Goal: Transaction & Acquisition: Obtain resource

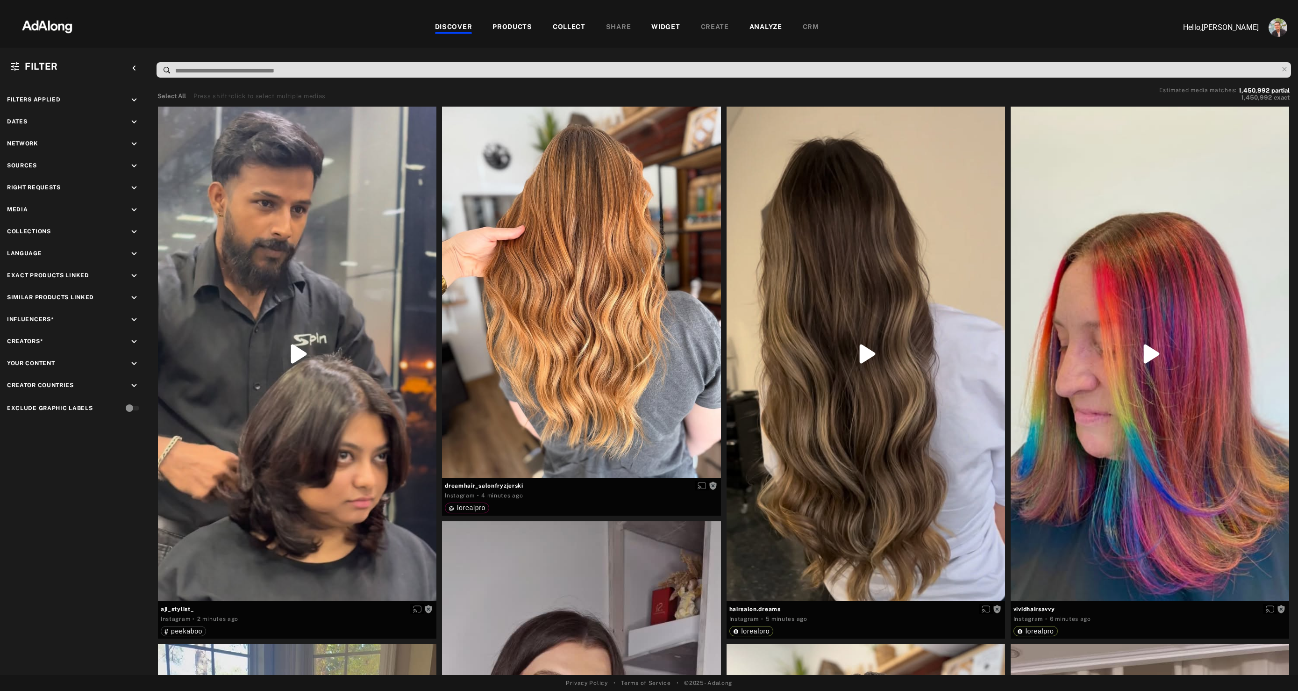
click at [659, 29] on div "WIDGET" at bounding box center [665, 27] width 29 height 11
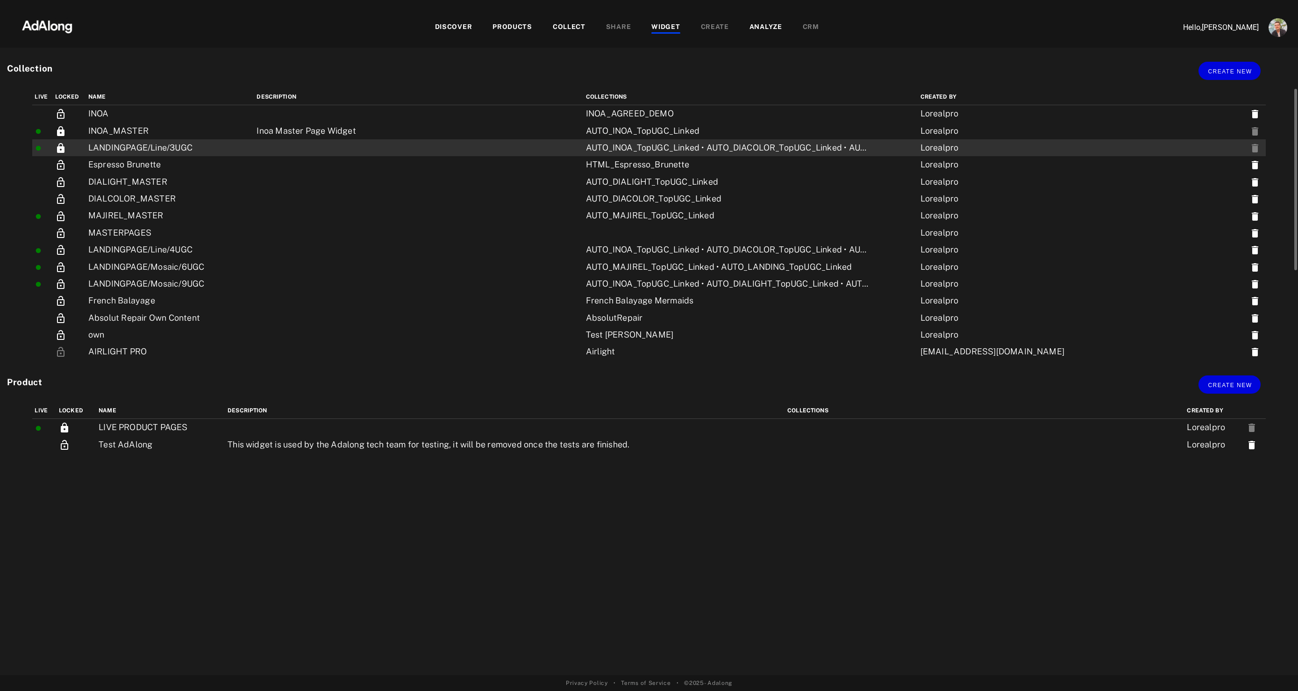
click at [255, 154] on td "LANDINGPAGE/Line/3UGC" at bounding box center [170, 147] width 169 height 17
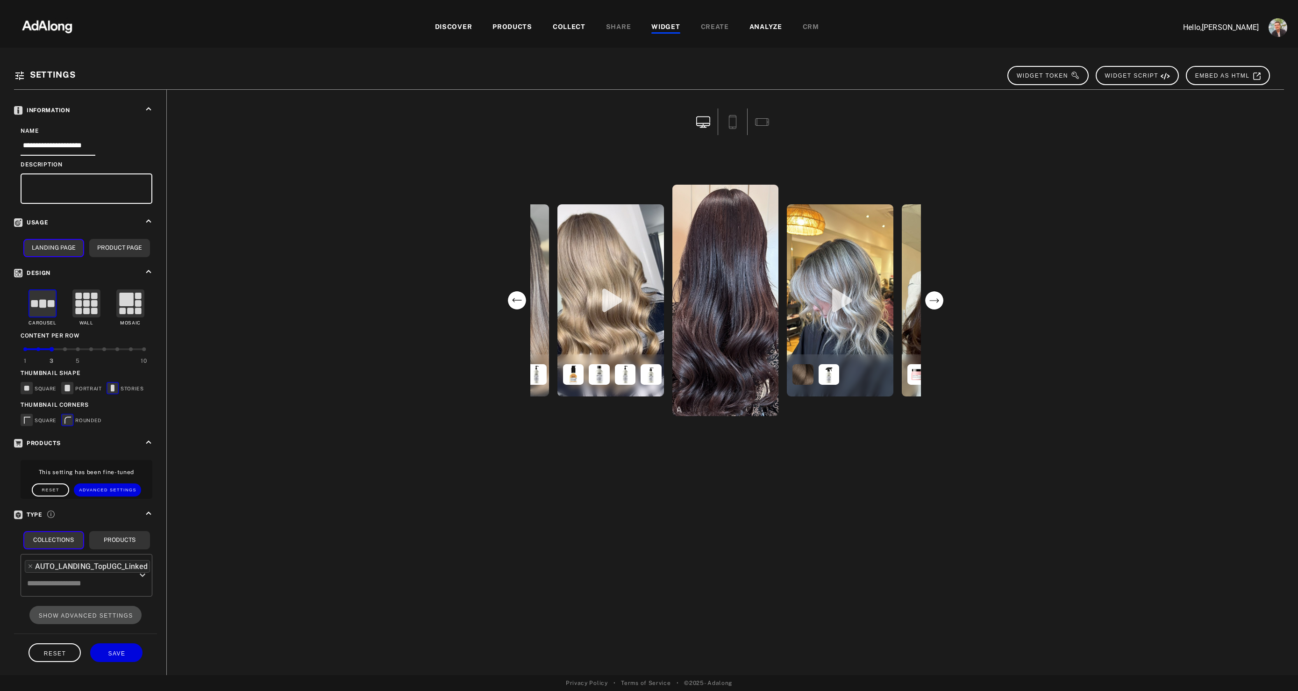
click at [666, 29] on div "WIDGET" at bounding box center [665, 27] width 29 height 11
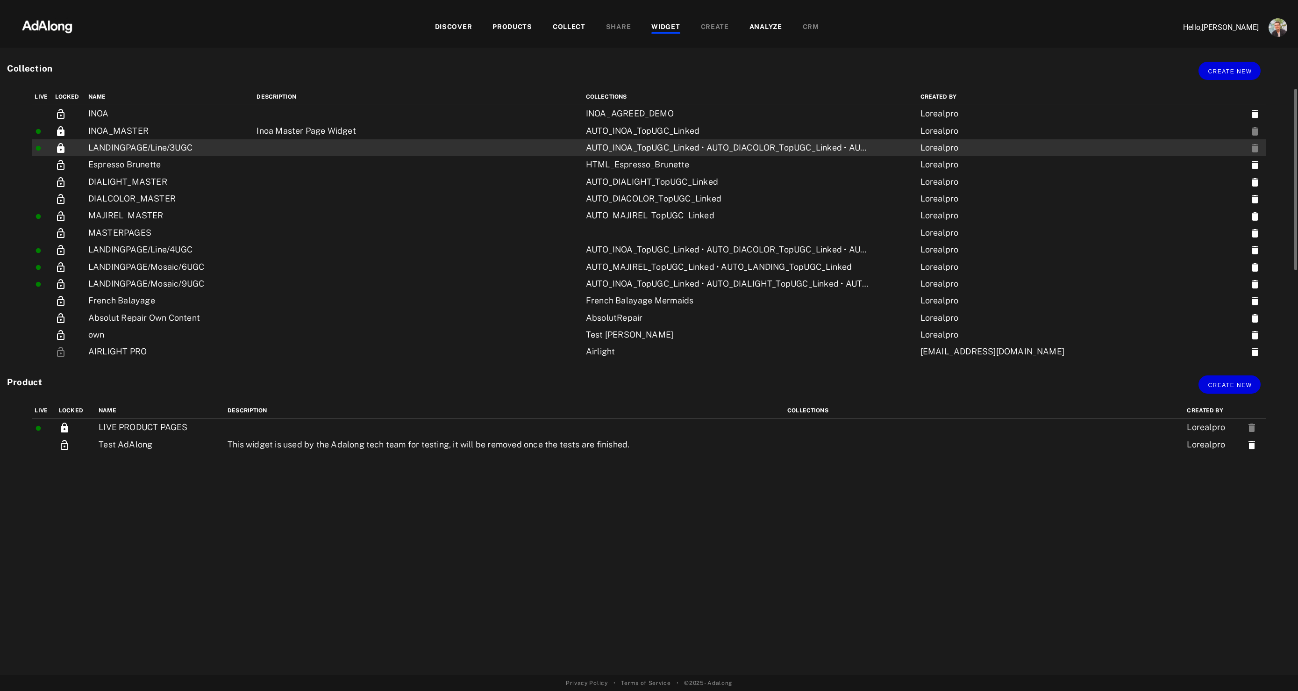
click at [166, 148] on td "LANDINGPAGE/Line/3UGC" at bounding box center [170, 147] width 169 height 17
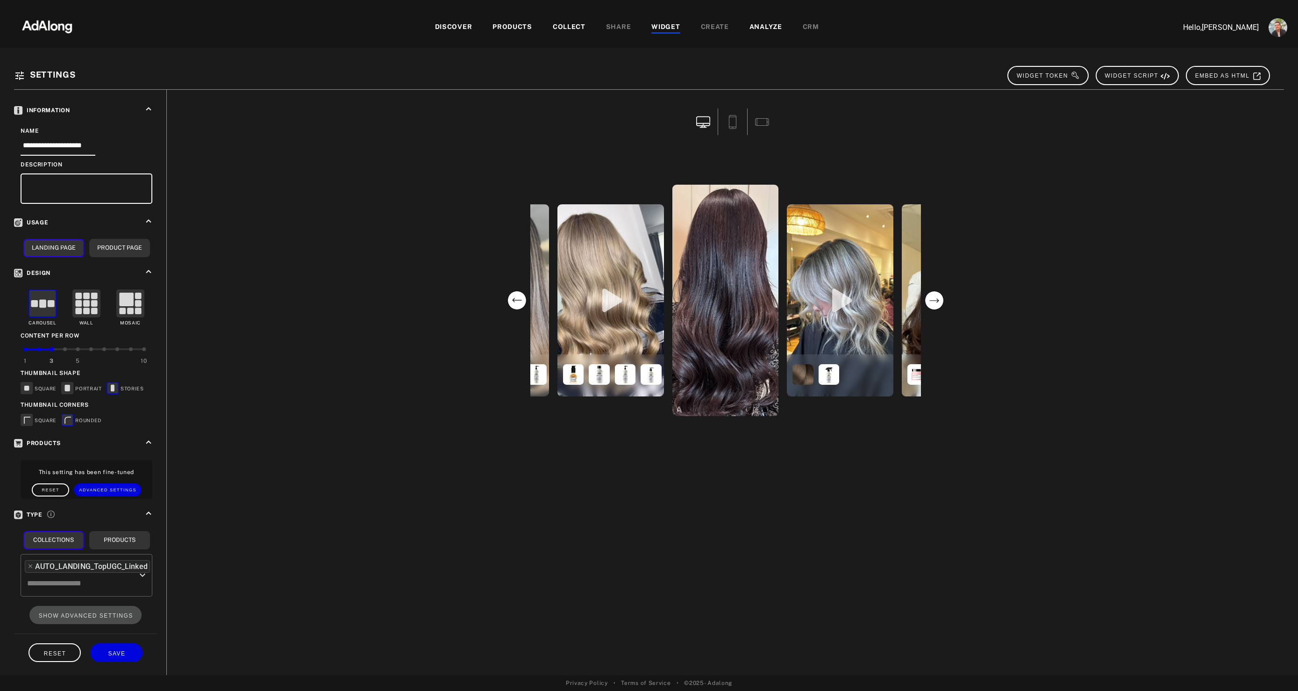
click at [656, 22] on div "WIDGET" at bounding box center [665, 27] width 29 height 11
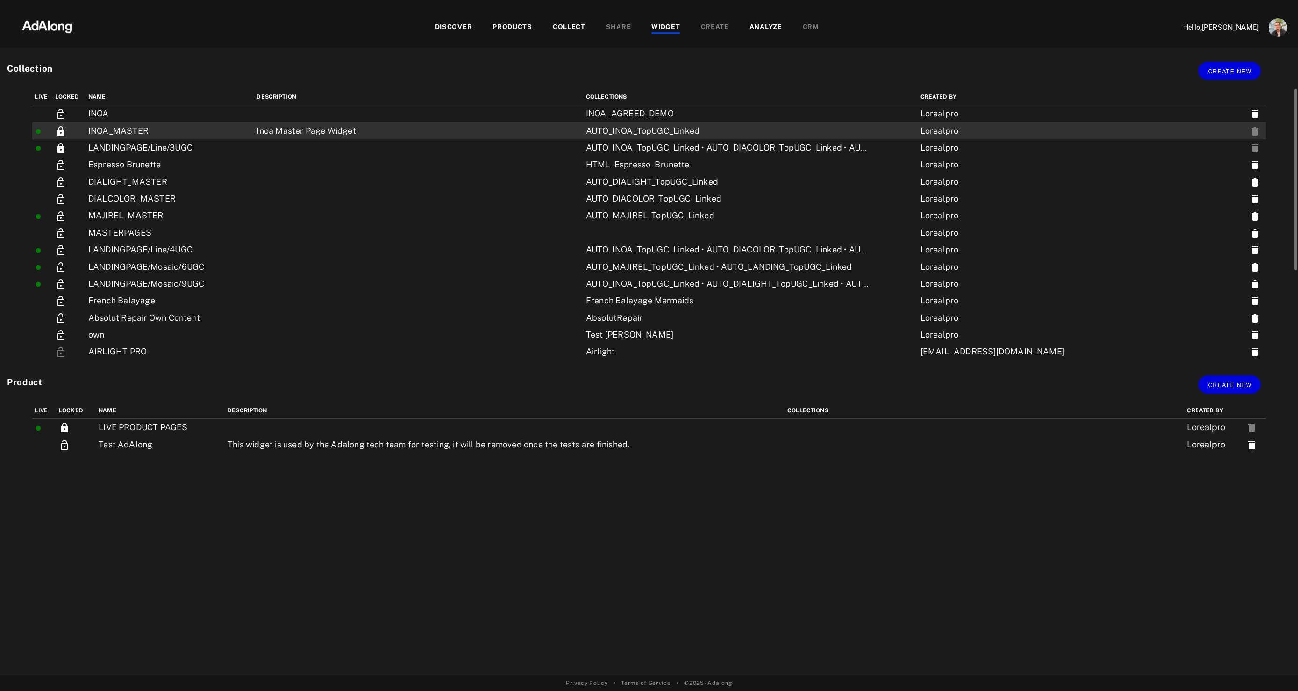
click at [192, 126] on td "INOA_MASTER" at bounding box center [170, 130] width 169 height 17
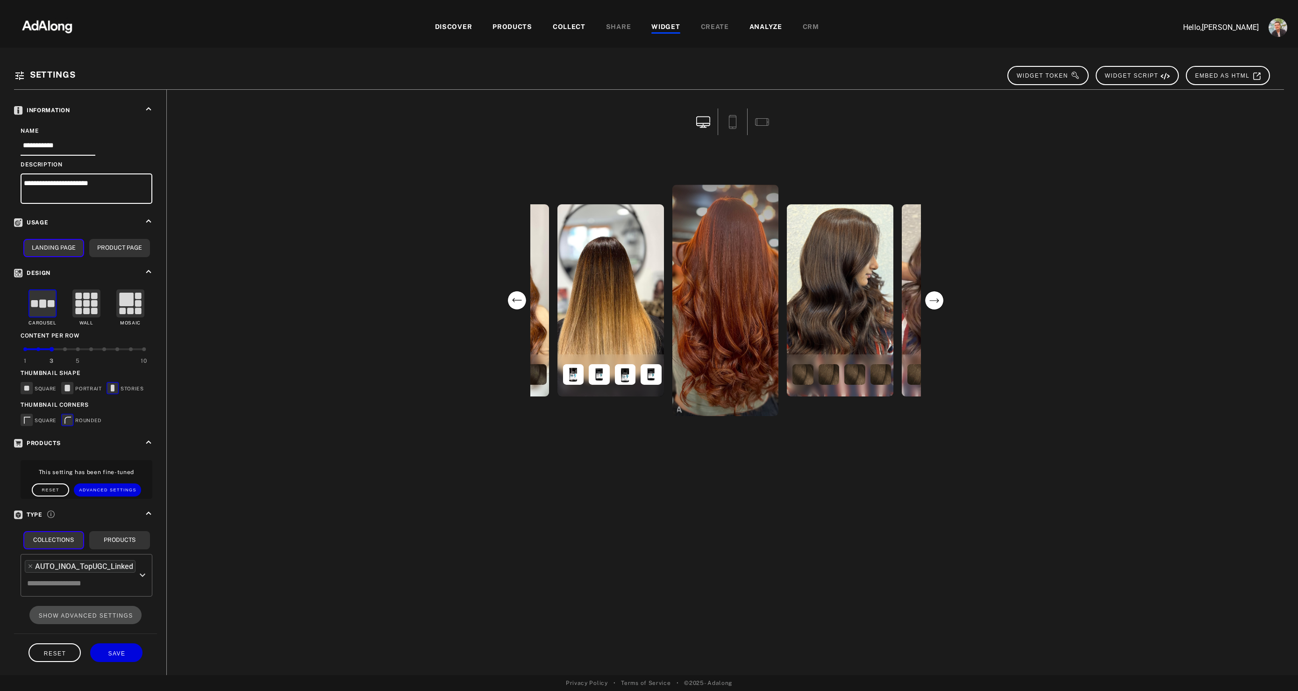
click at [656, 27] on div "WIDGET" at bounding box center [665, 27] width 29 height 11
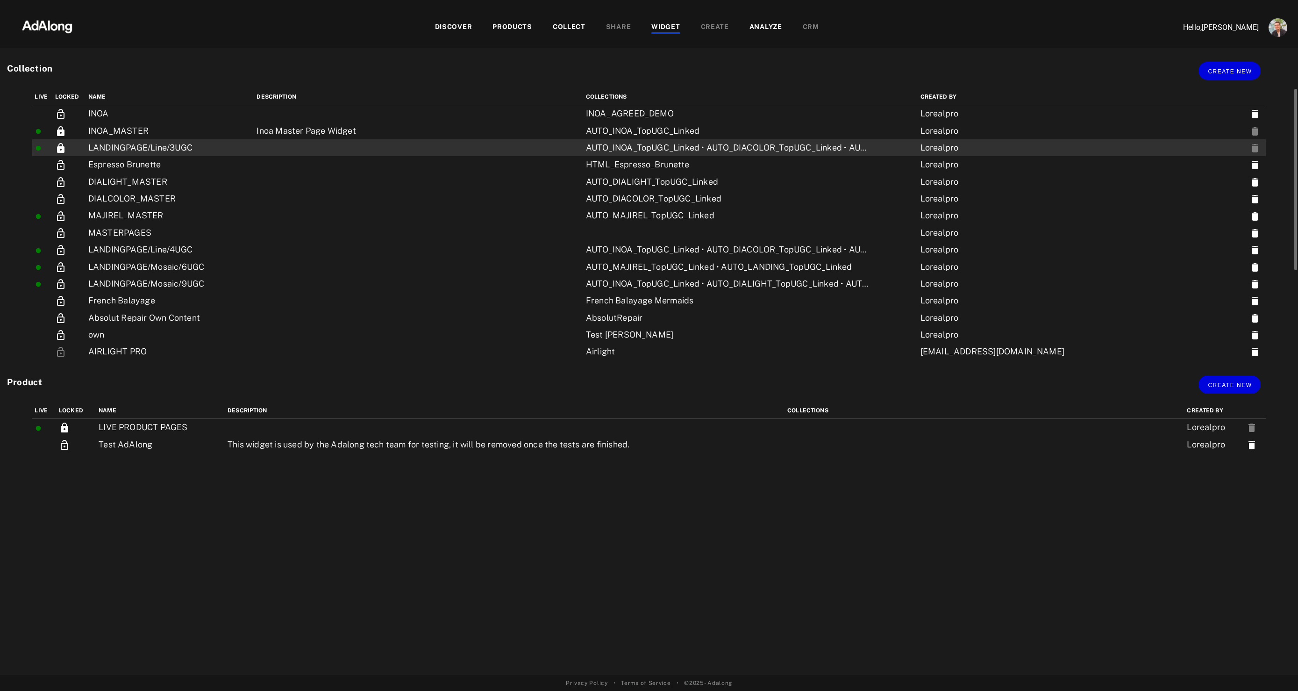
click at [150, 151] on td "LANDINGPAGE/Line/3UGC" at bounding box center [170, 147] width 169 height 17
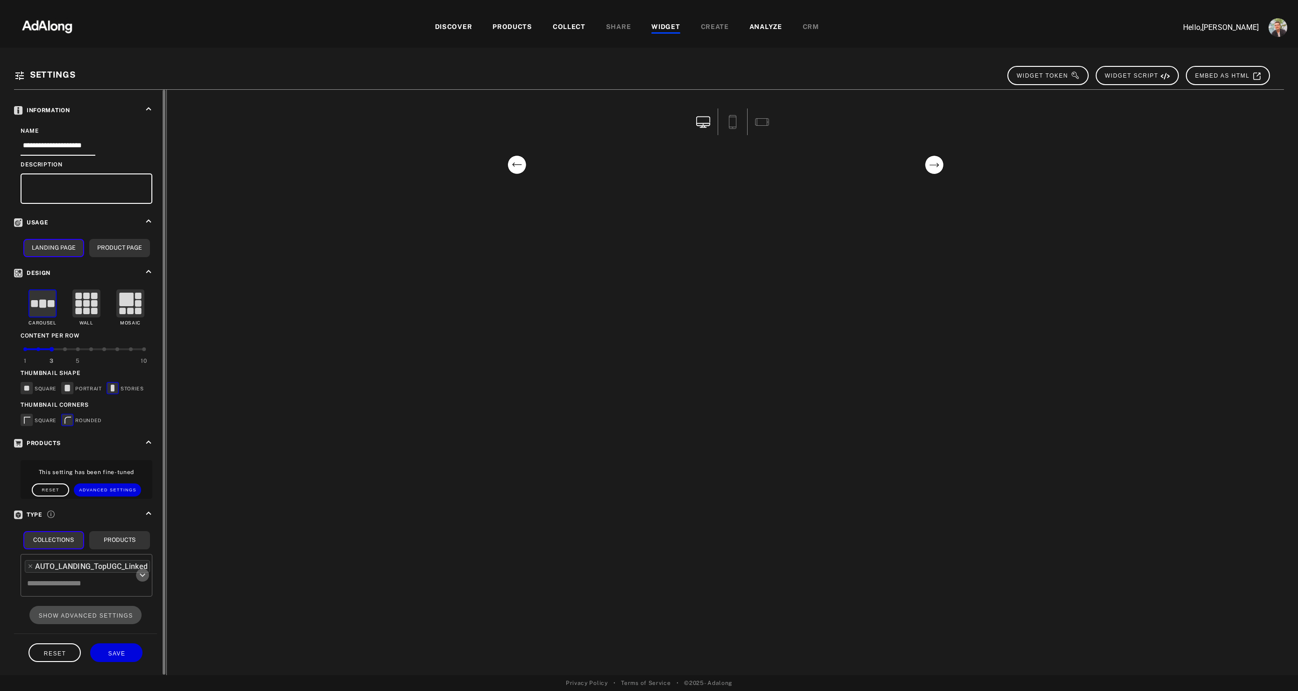
click at [142, 575] on icon "Open" at bounding box center [143, 574] width 6 height 3
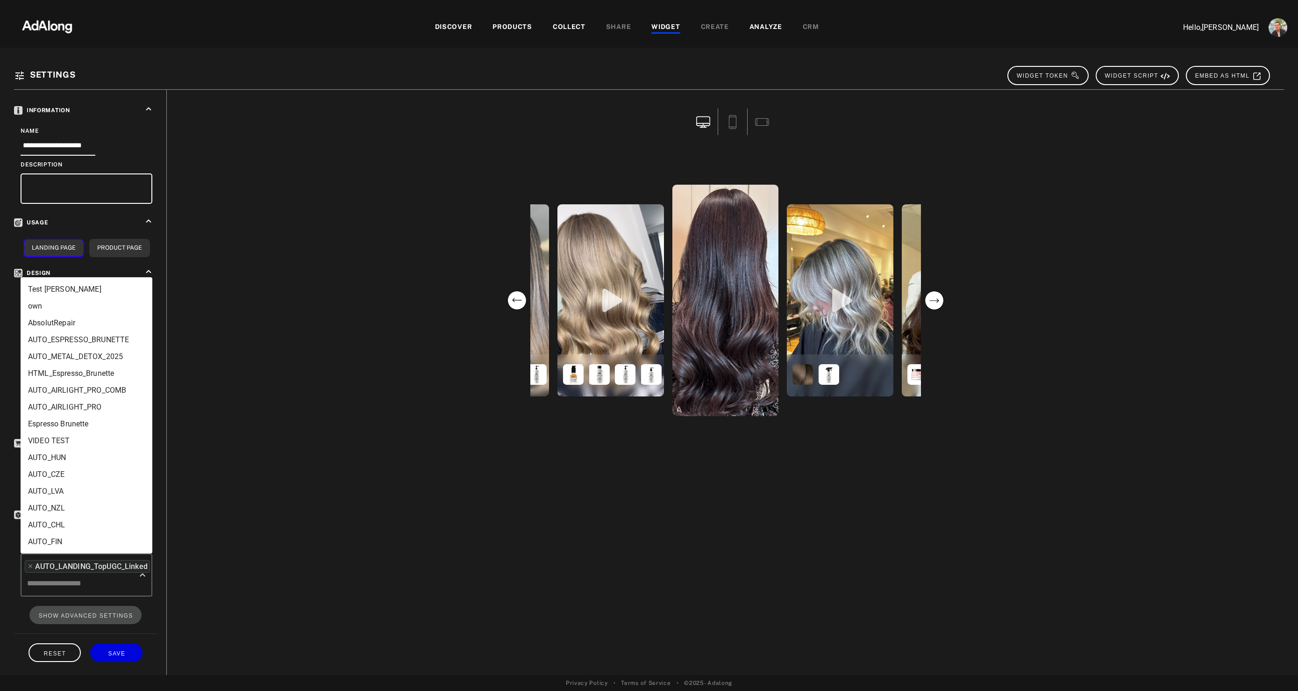
click at [278, 569] on div "hirashankarkumar [DOMAIN_NAME] _.hairbypaige._ abhishek___artist_ hairbyavaconn…" at bounding box center [725, 382] width 1117 height 585
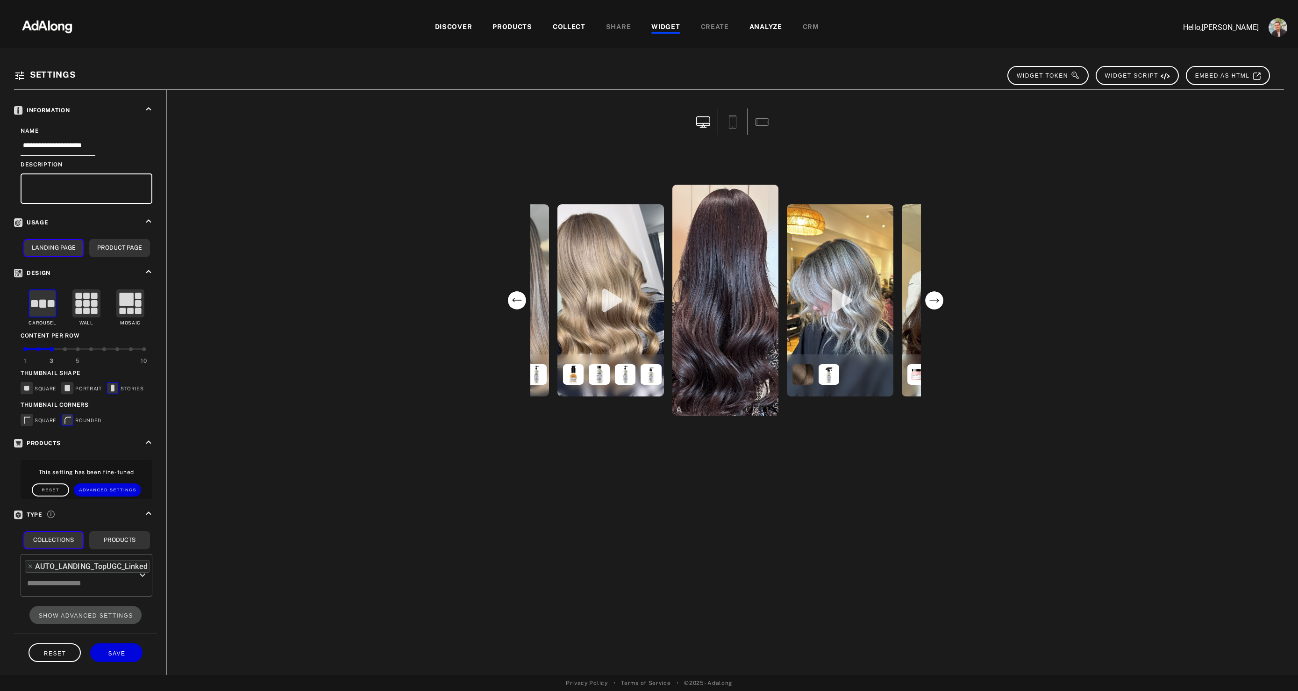
click at [665, 29] on div "WIDGET" at bounding box center [665, 27] width 29 height 11
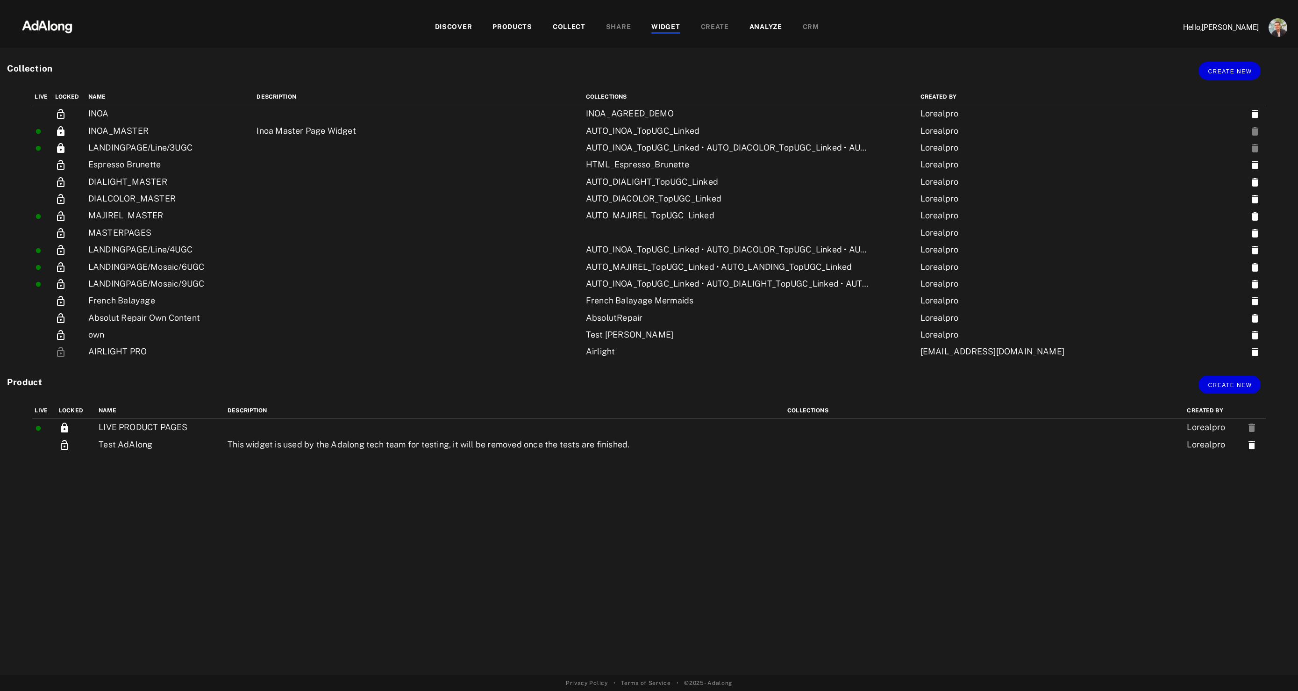
click at [517, 27] on div "PRODUCTS" at bounding box center [513, 27] width 40 height 11
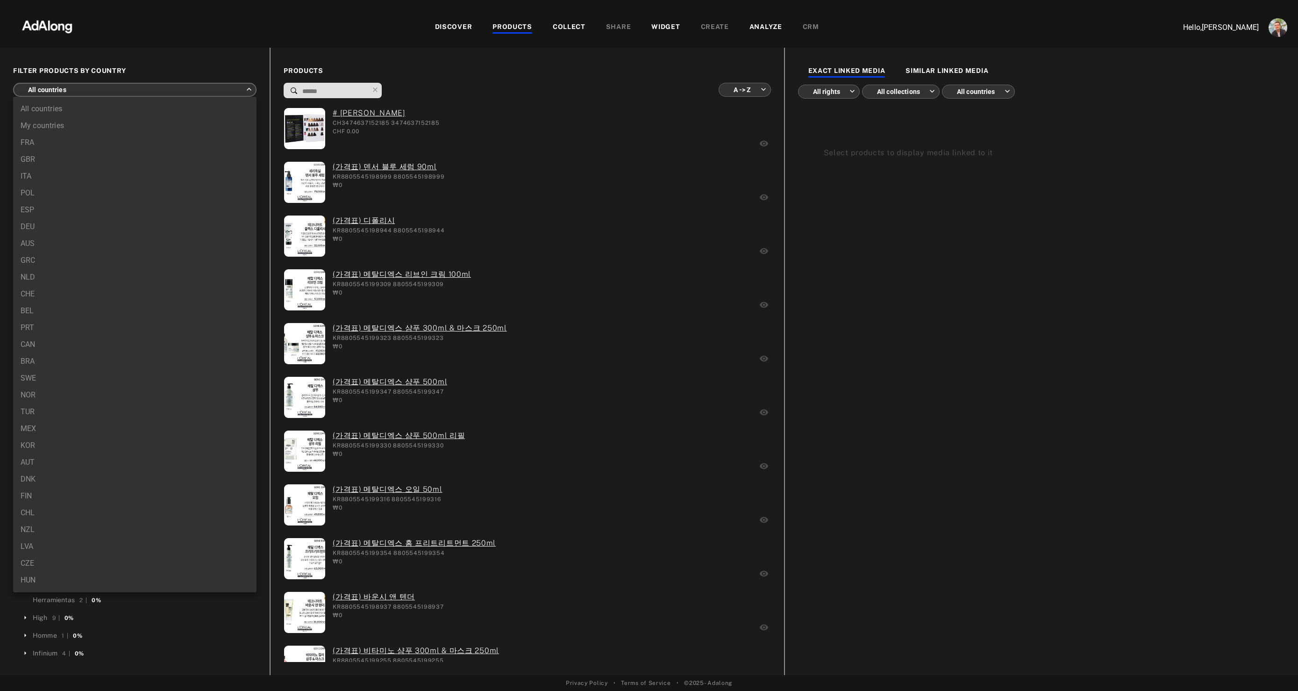
click at [161, 91] on body "DISCOVER PRODUCTS COLLECT SHARE WIDGET CREATE ANALYZE CRM Hello, [PERSON_NAME] …" at bounding box center [649, 345] width 1298 height 691
click at [383, 80] on div at bounding box center [649, 345] width 1298 height 691
click at [140, 88] on body "DISCOVER PRODUCTS COLLECT SHARE WIDGET CREATE ANALYZE CRM Hello, [PERSON_NAME] …" at bounding box center [649, 345] width 1298 height 691
click at [37, 295] on li "CHE" at bounding box center [134, 294] width 243 height 17
type input "***"
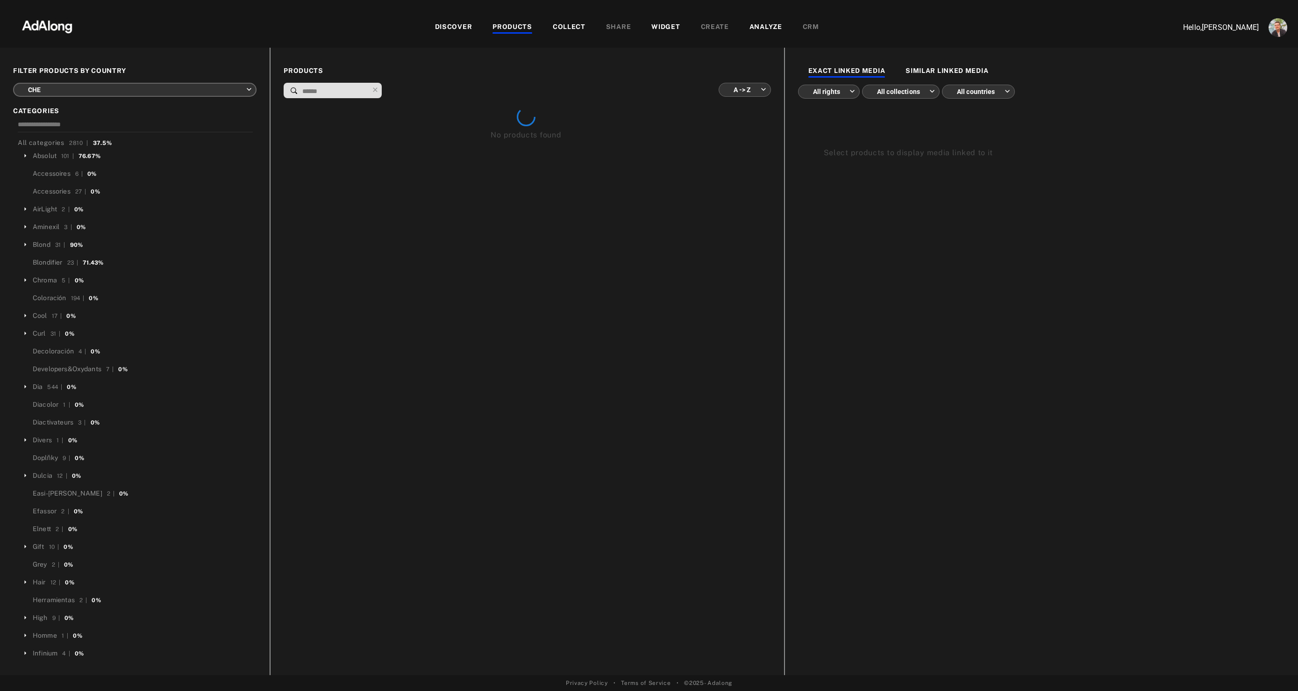
click at [323, 92] on input at bounding box center [334, 91] width 67 height 13
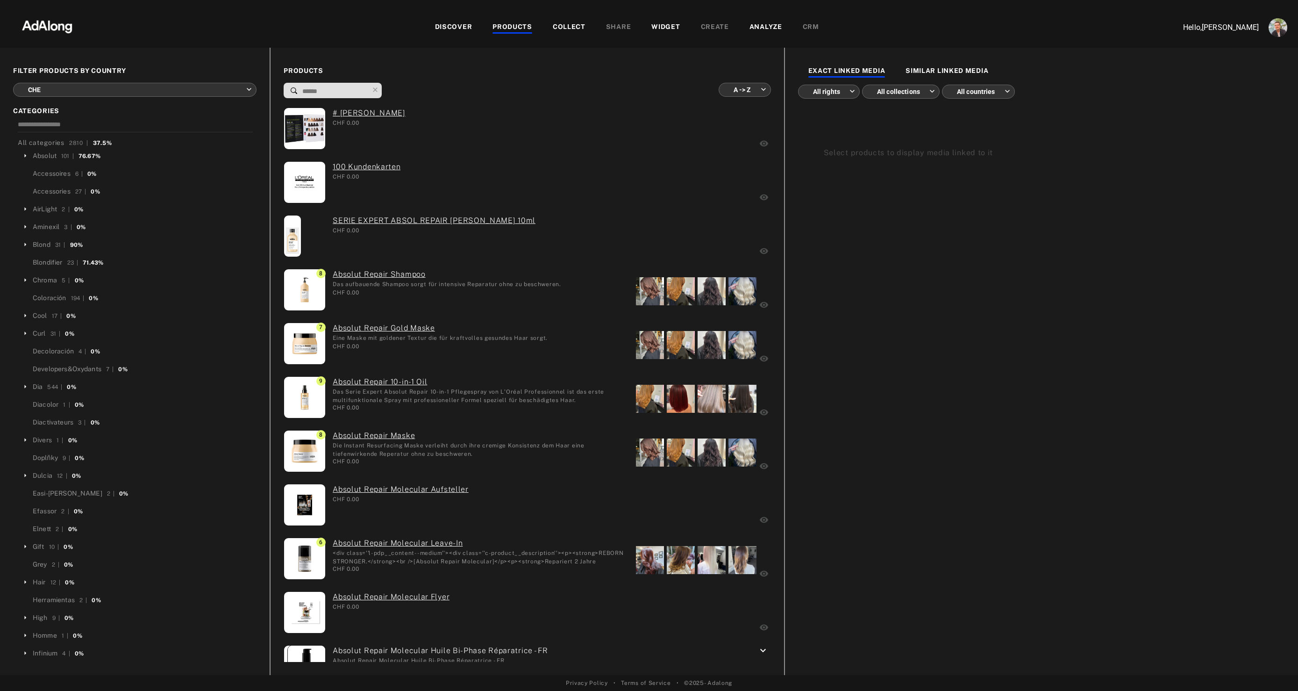
type input "*"
type input "**********"
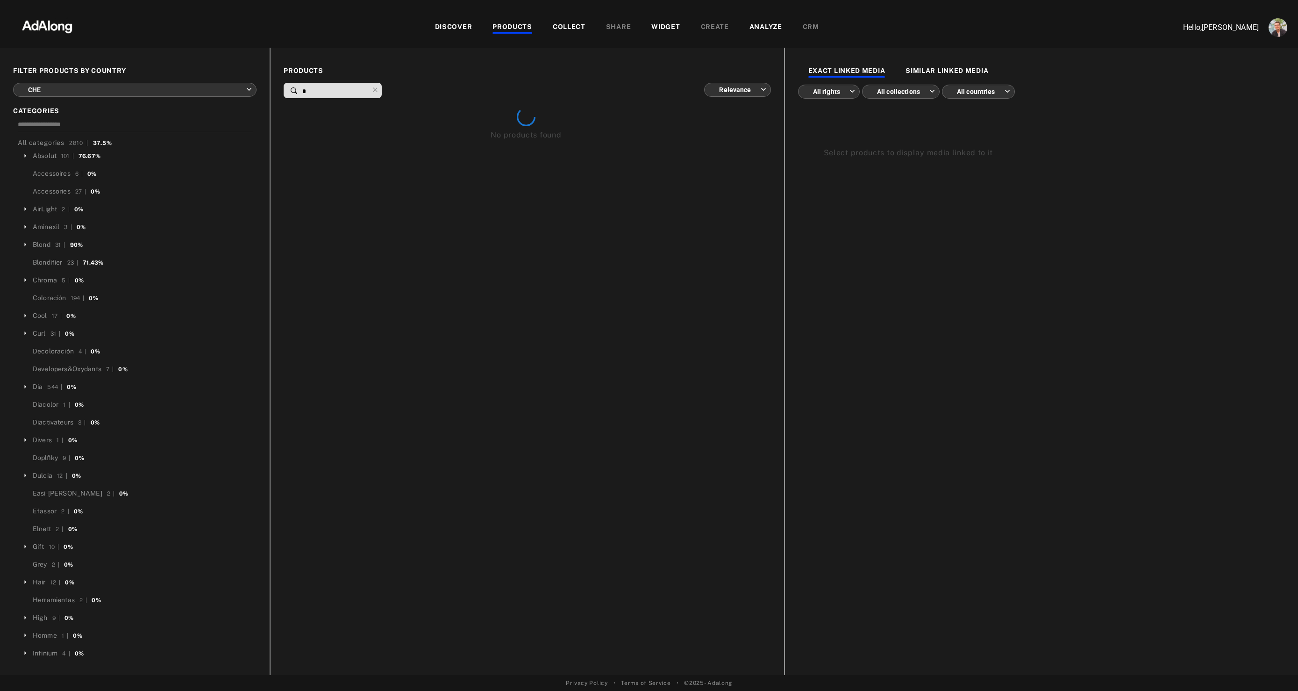
paste input "********"
type input "**********"
click at [739, 91] on body "DISCOVER PRODUCTS COLLECT SHARE WIDGET CREATE ANALYZE CRM Hello, [PERSON_NAME] …" at bounding box center [649, 345] width 1298 height 691
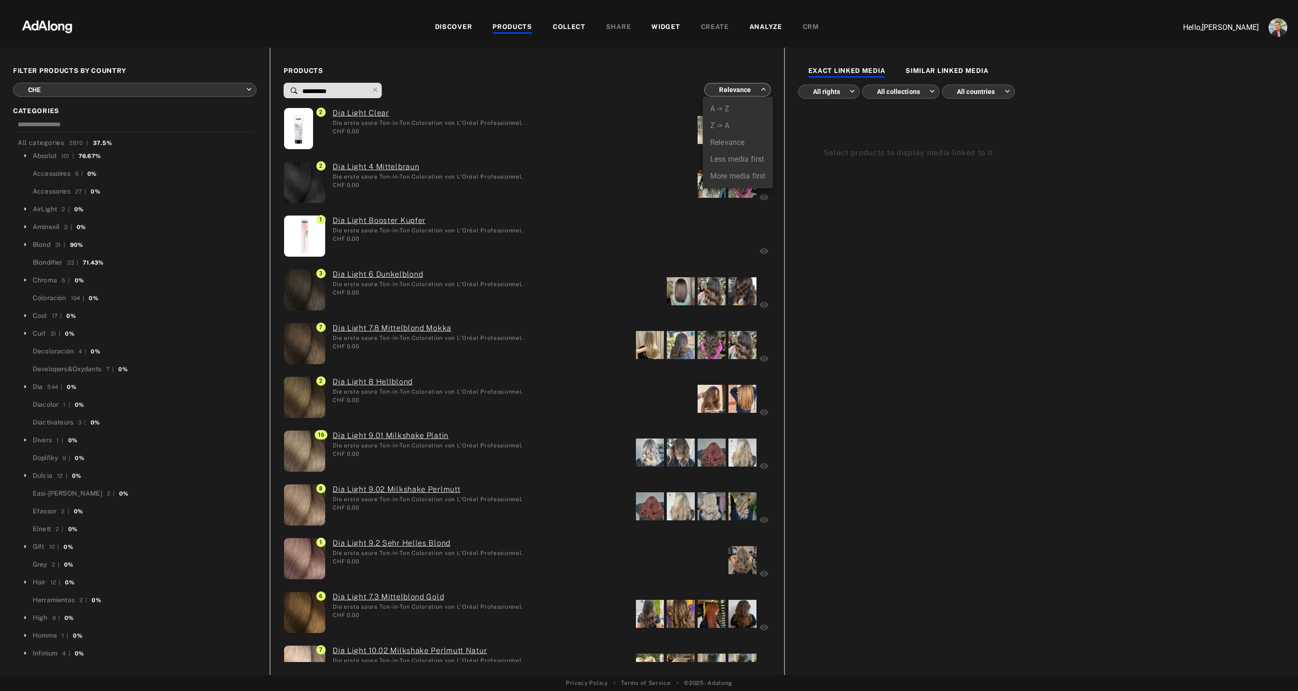
click at [727, 175] on li "More media first" at bounding box center [738, 176] width 70 height 17
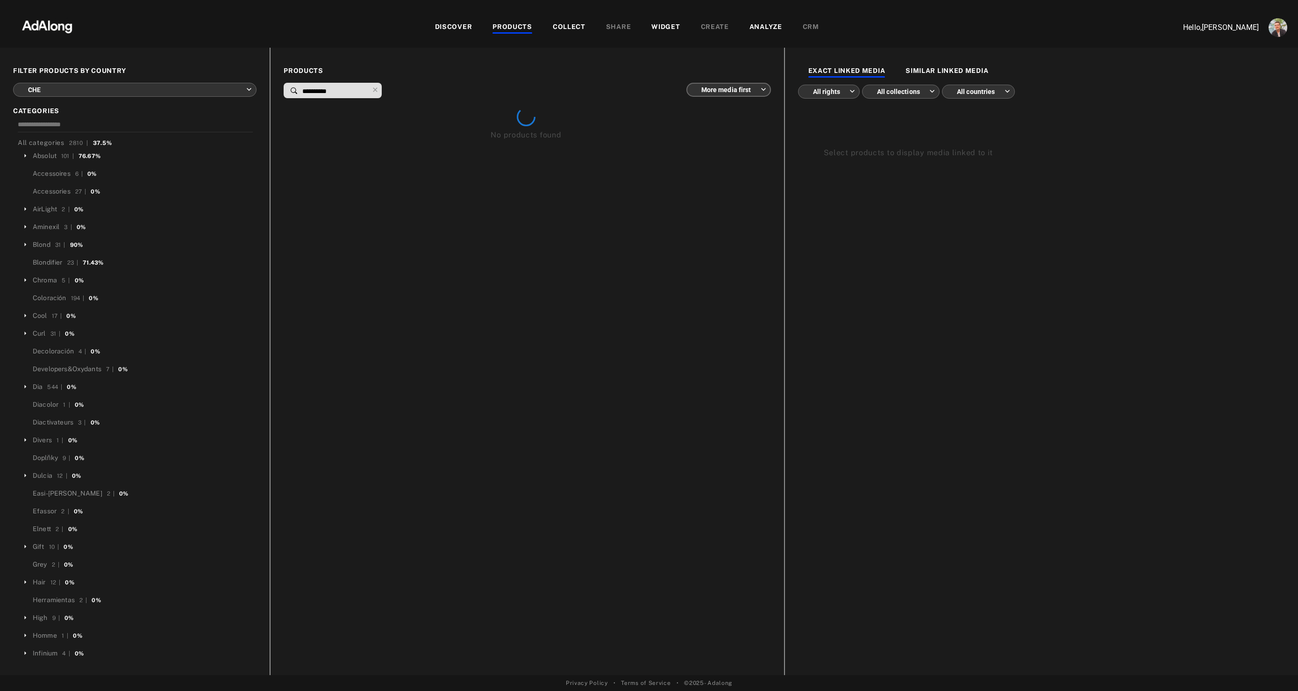
type input "**********"
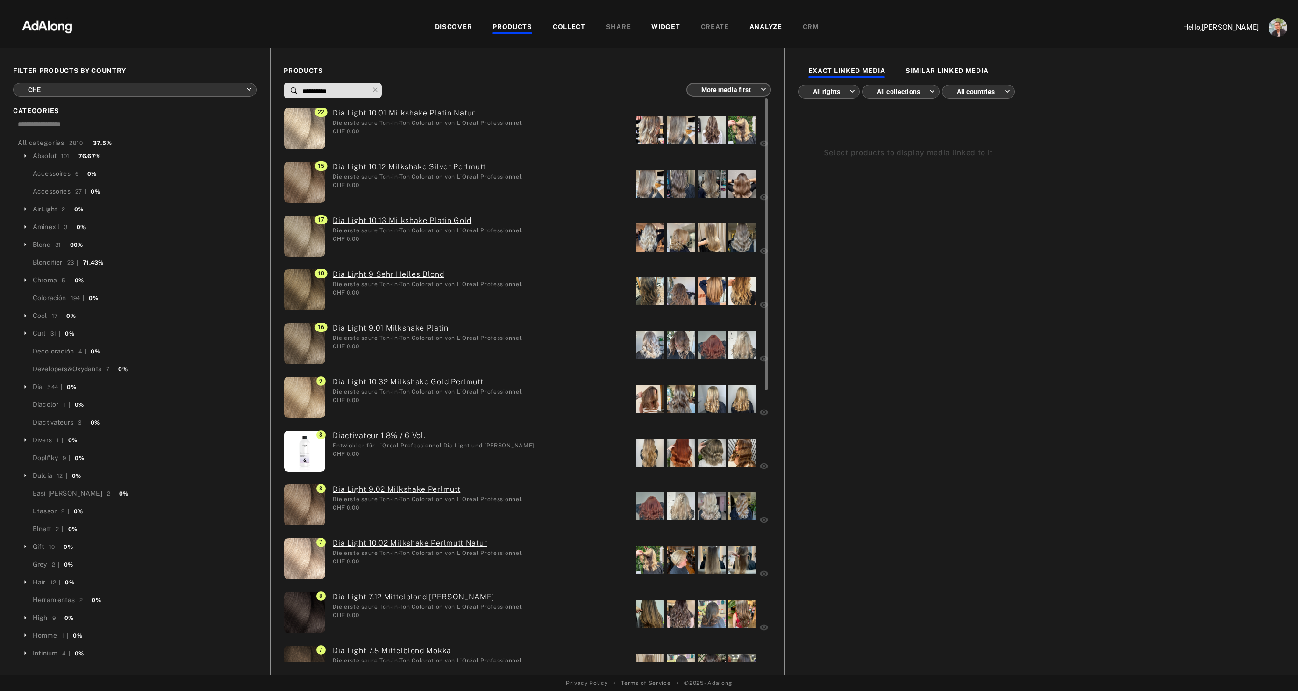
click at [659, 248] on div at bounding box center [650, 237] width 28 height 28
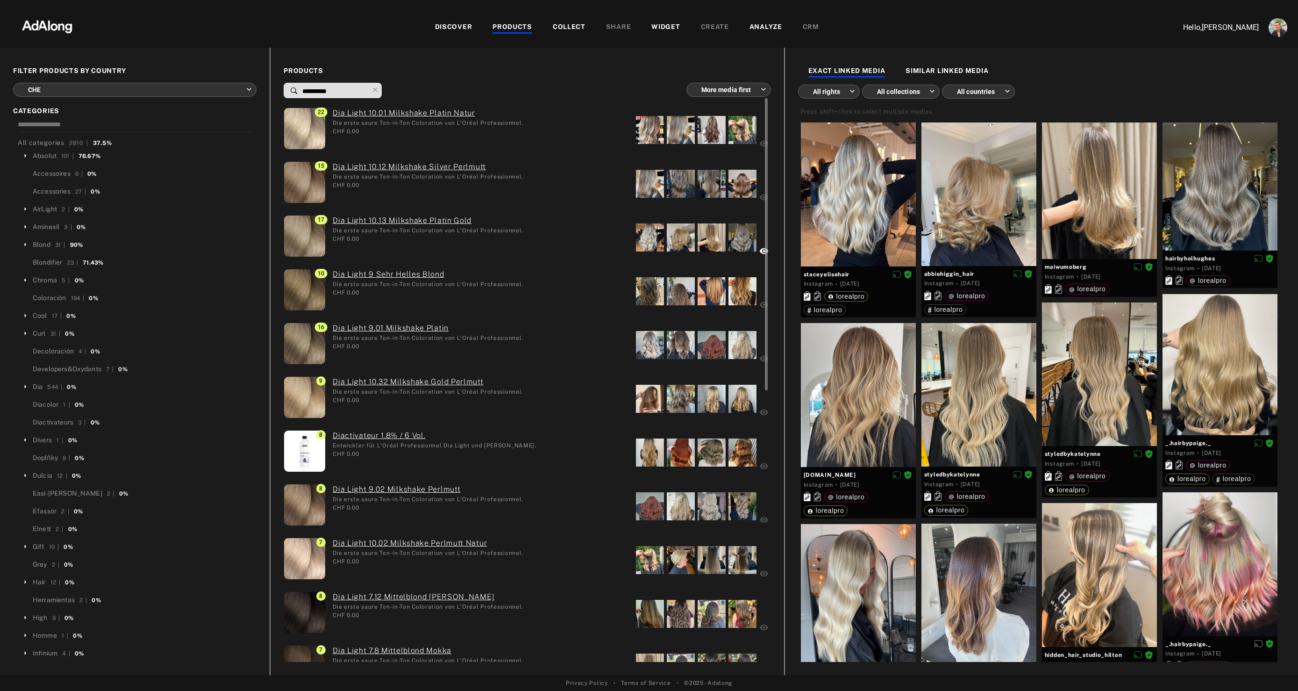
click at [645, 302] on div at bounding box center [650, 291] width 28 height 28
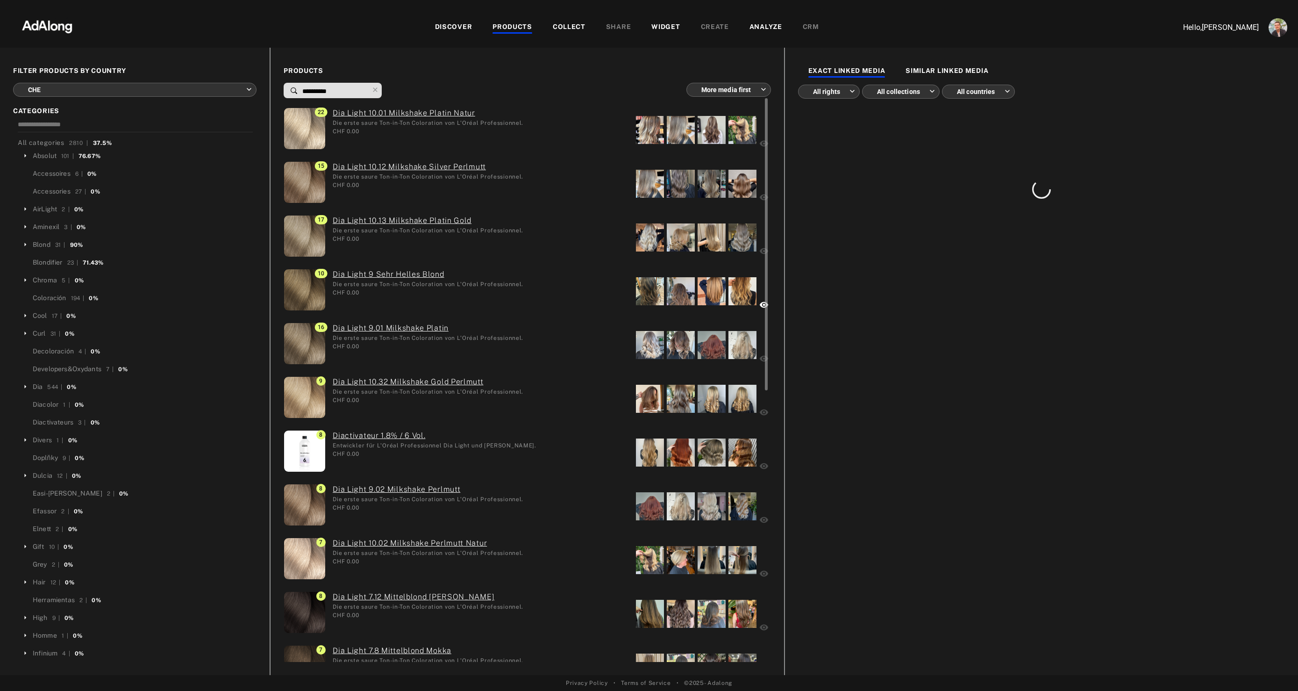
click at [648, 176] on div at bounding box center [650, 184] width 28 height 28
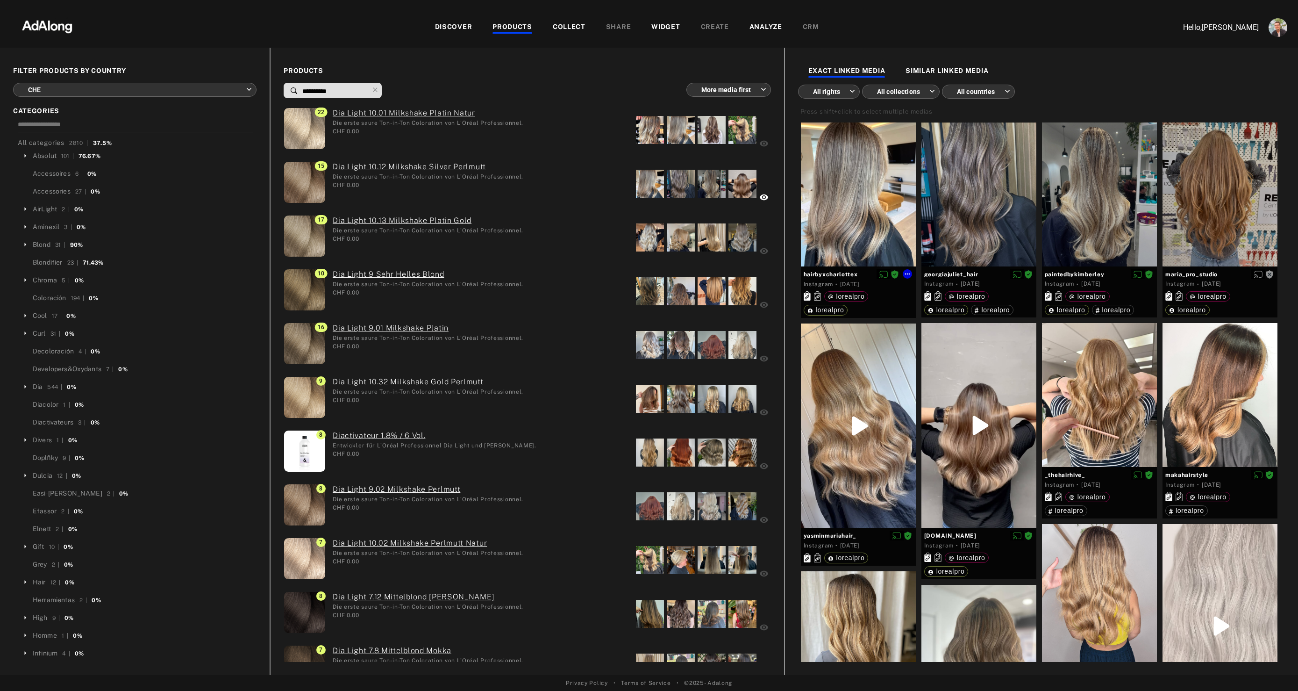
click at [873, 220] on div at bounding box center [858, 194] width 115 height 144
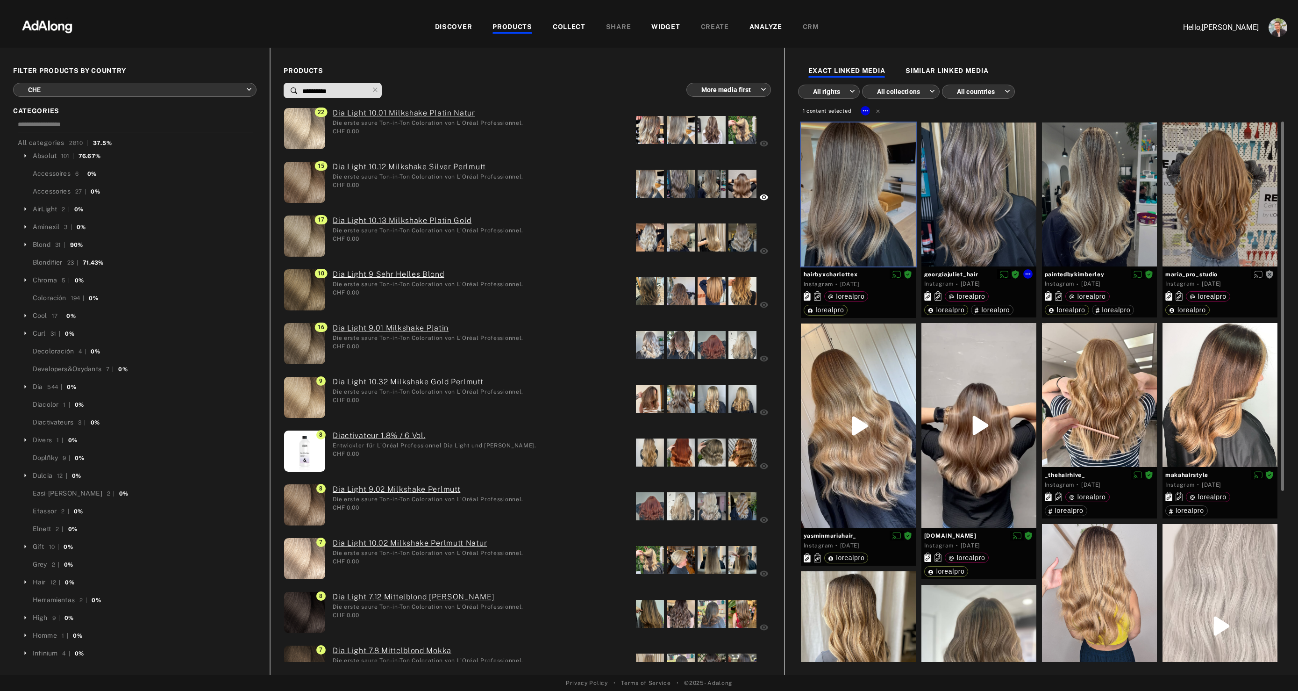
click at [974, 223] on div at bounding box center [979, 194] width 115 height 144
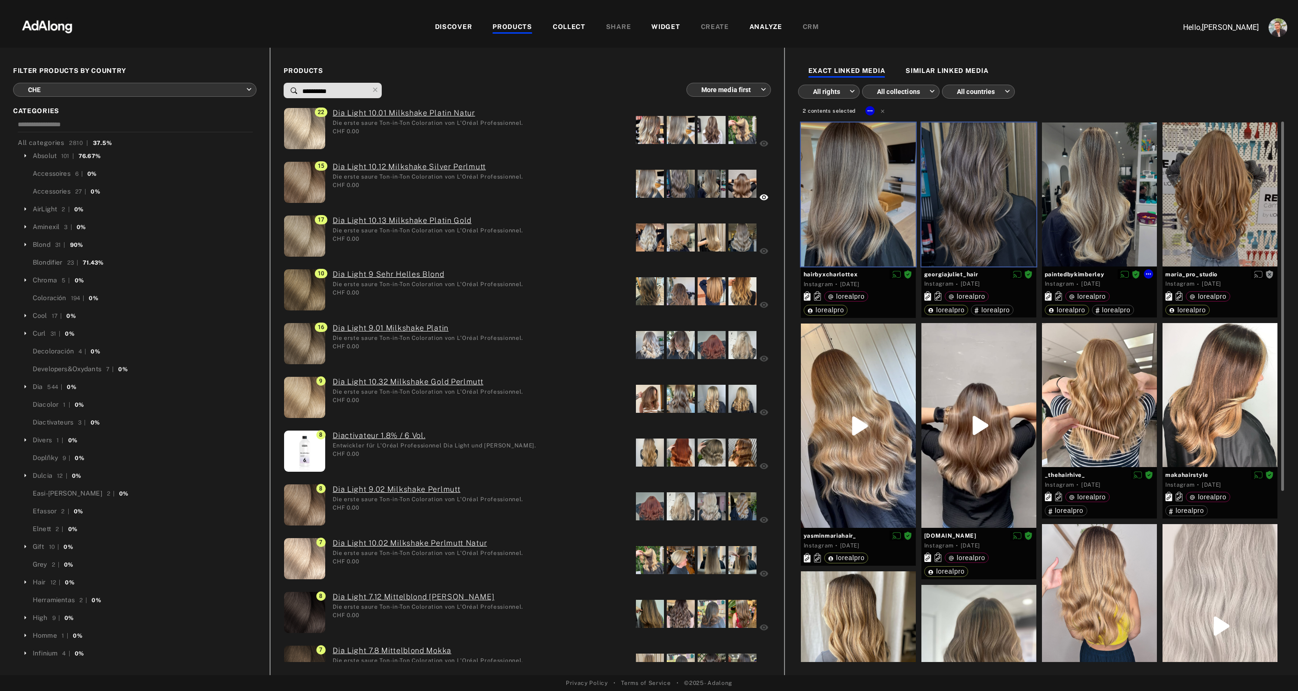
click at [1064, 221] on div at bounding box center [1099, 194] width 115 height 144
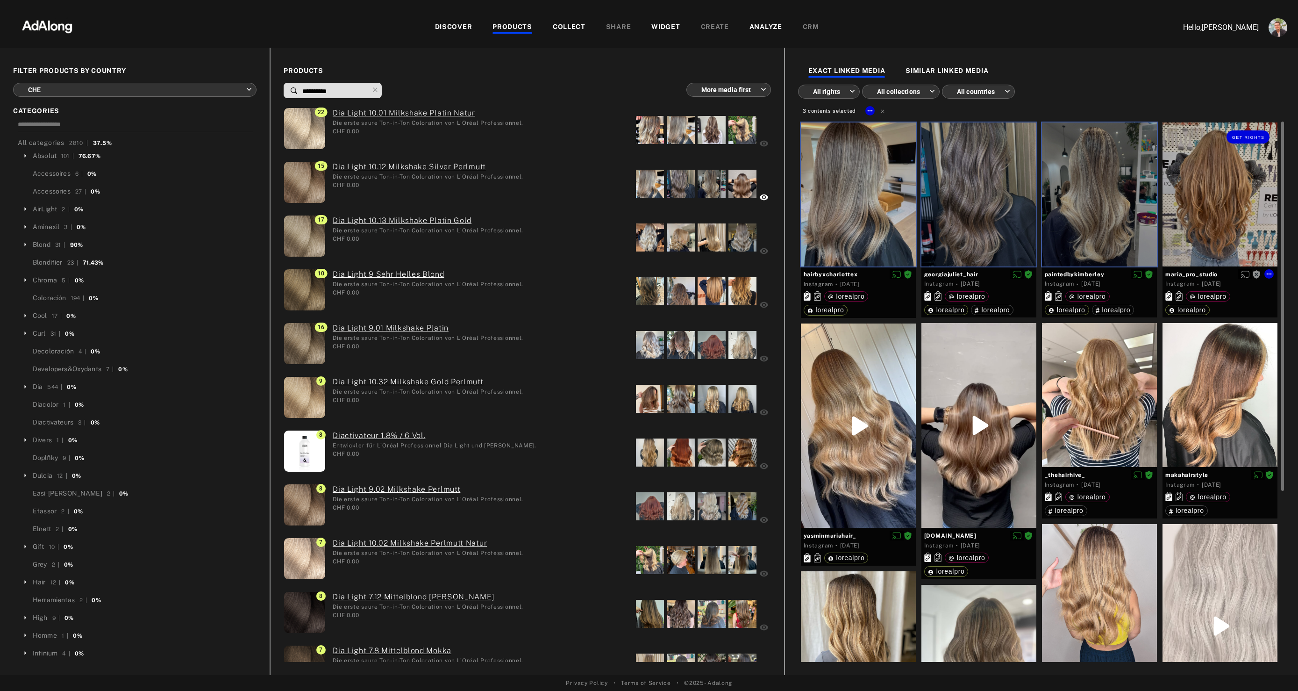
click at [1193, 222] on div "Get rights" at bounding box center [1220, 194] width 115 height 144
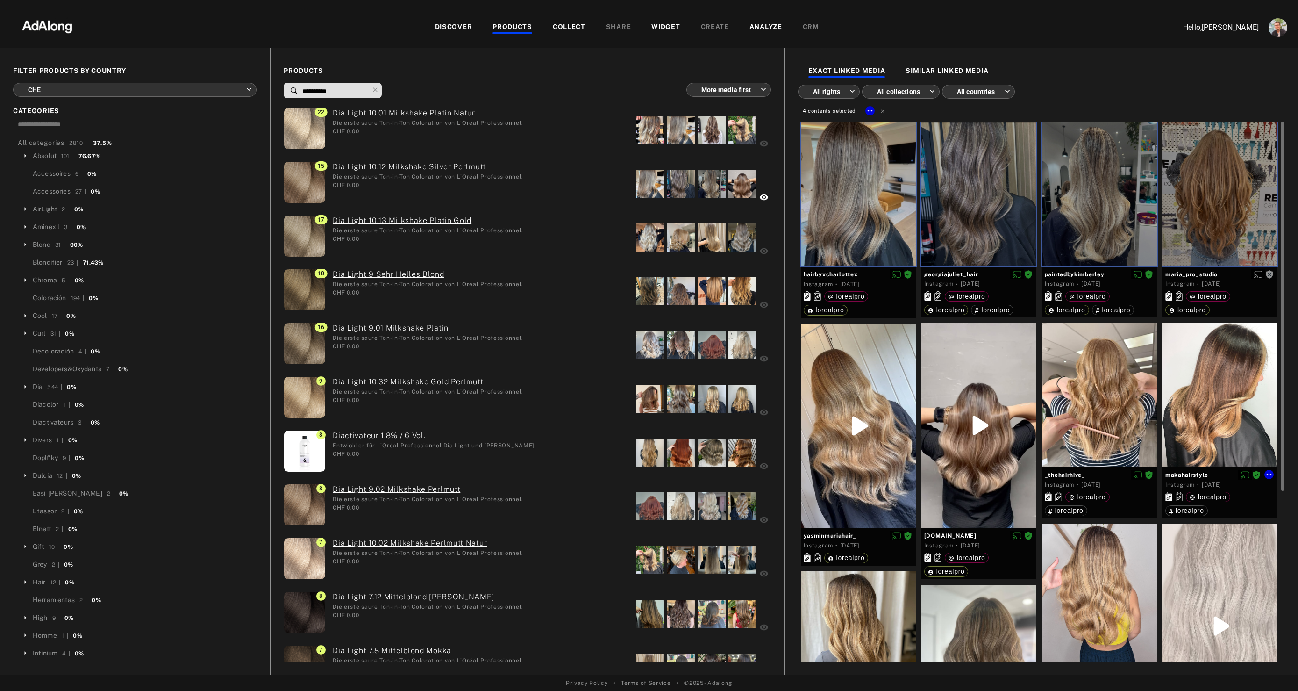
click at [1217, 415] on div at bounding box center [1220, 395] width 115 height 144
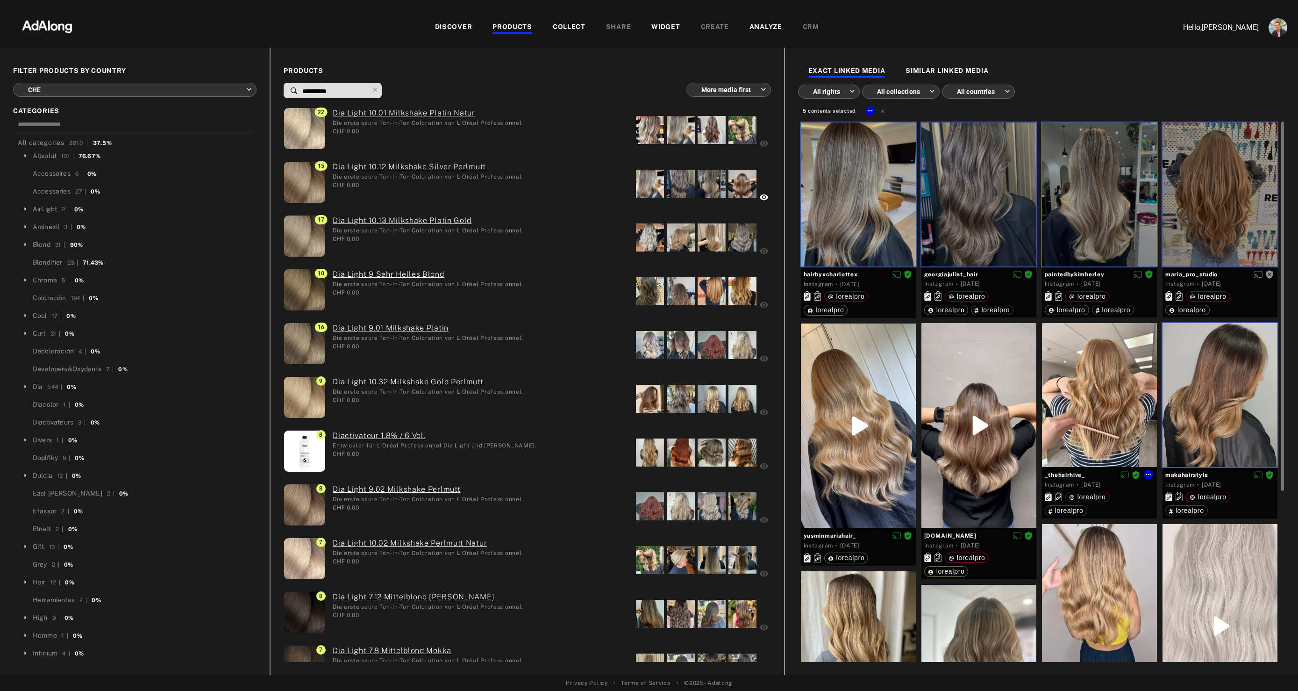
click at [1077, 429] on div at bounding box center [1099, 395] width 115 height 144
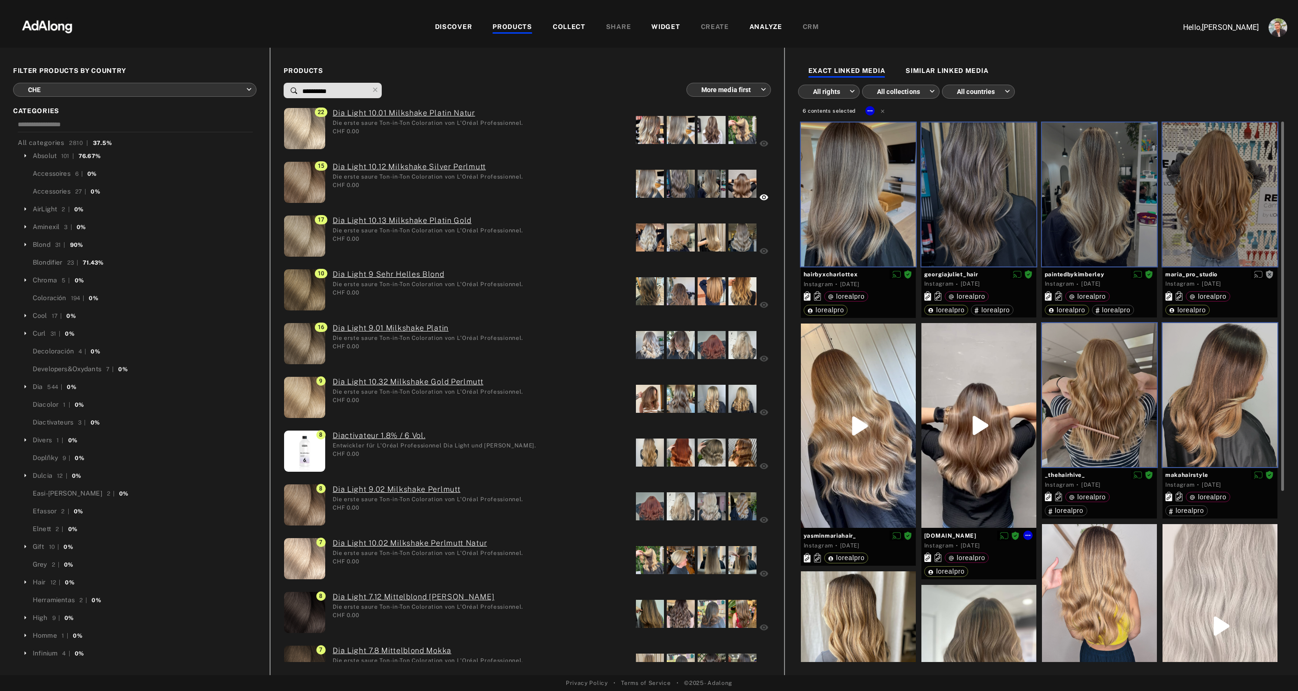
click at [983, 379] on div at bounding box center [979, 425] width 115 height 205
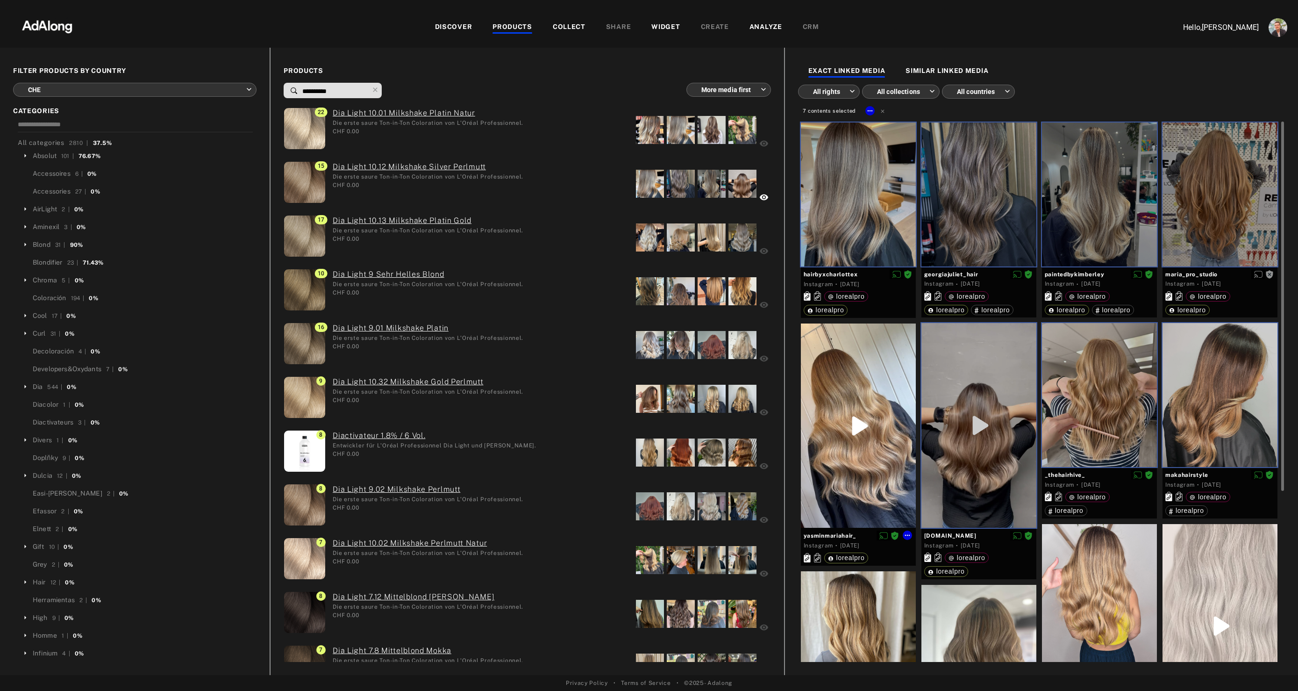
click at [865, 379] on div at bounding box center [858, 425] width 115 height 205
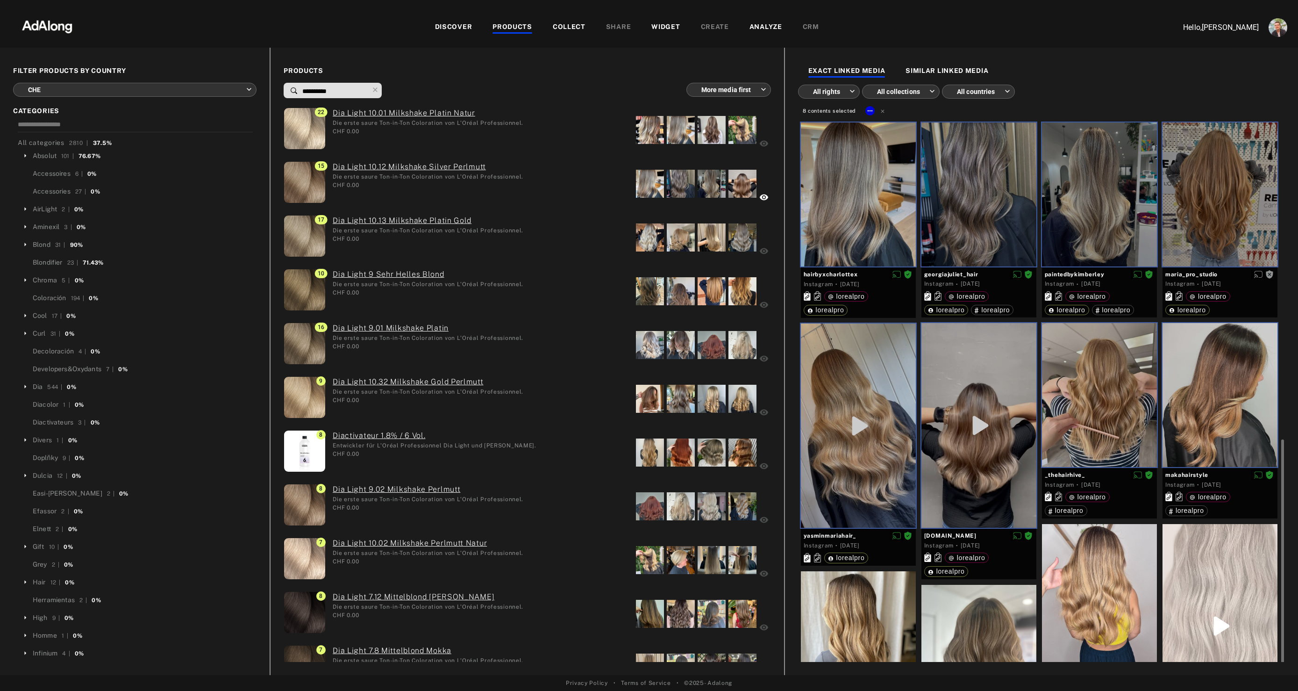
scroll to position [189, 0]
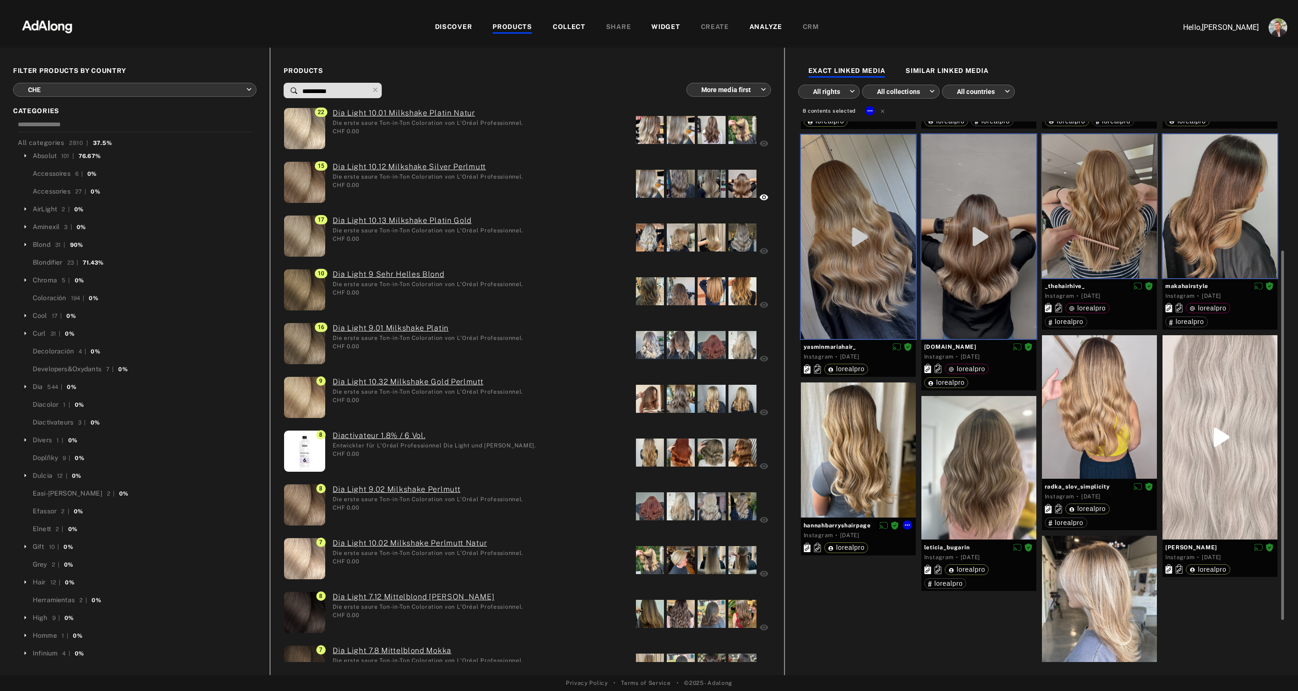
click at [872, 447] on div at bounding box center [858, 450] width 115 height 136
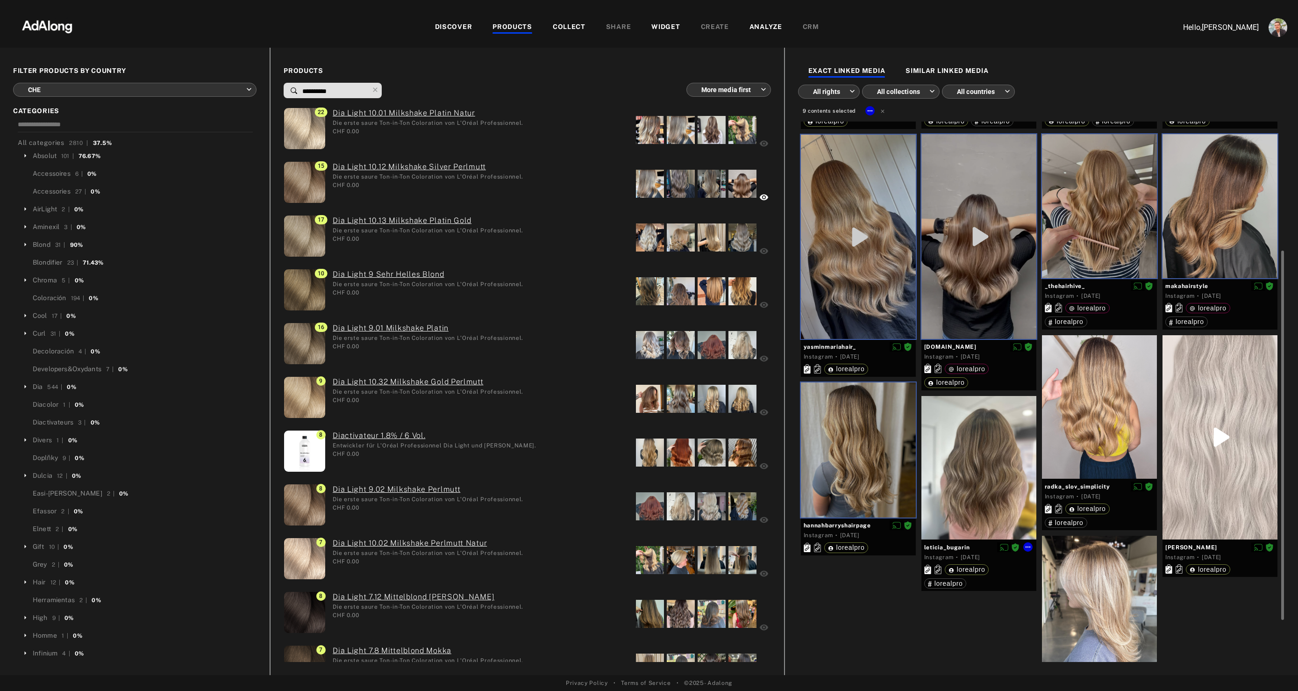
click at [993, 479] on div at bounding box center [979, 468] width 115 height 144
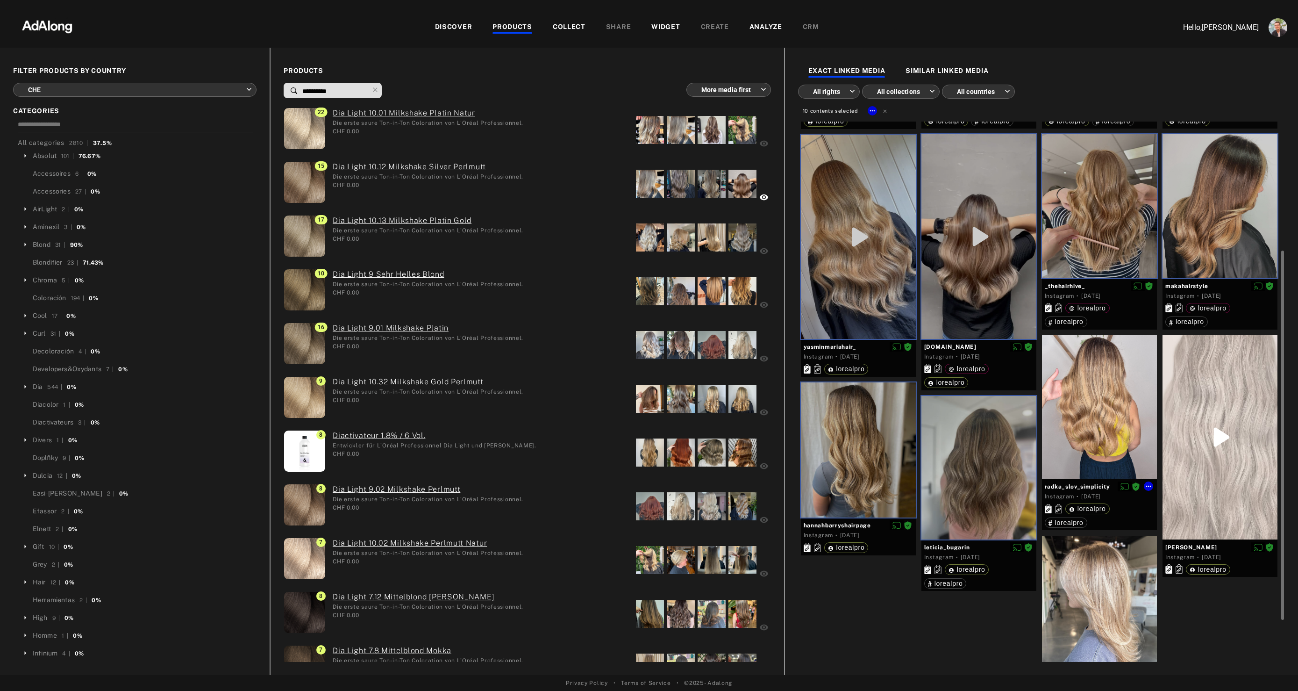
click at [1091, 435] on div at bounding box center [1099, 407] width 115 height 144
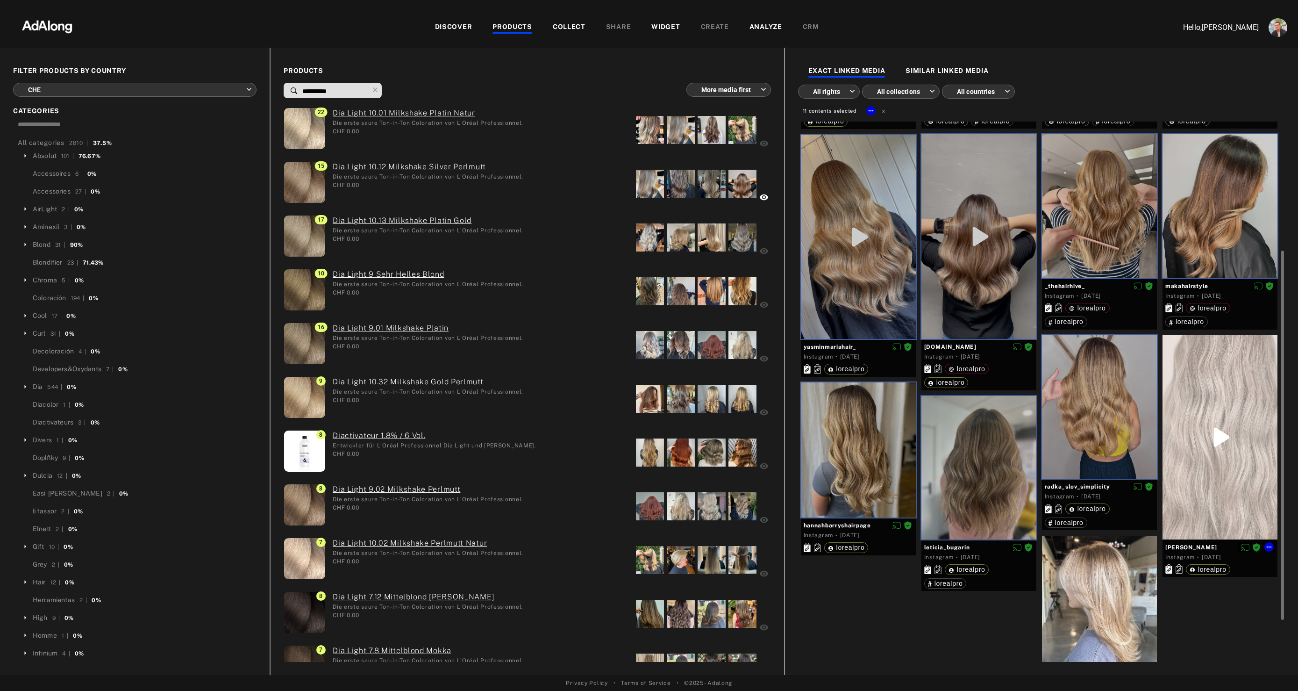
click at [1202, 408] on div at bounding box center [1220, 437] width 115 height 204
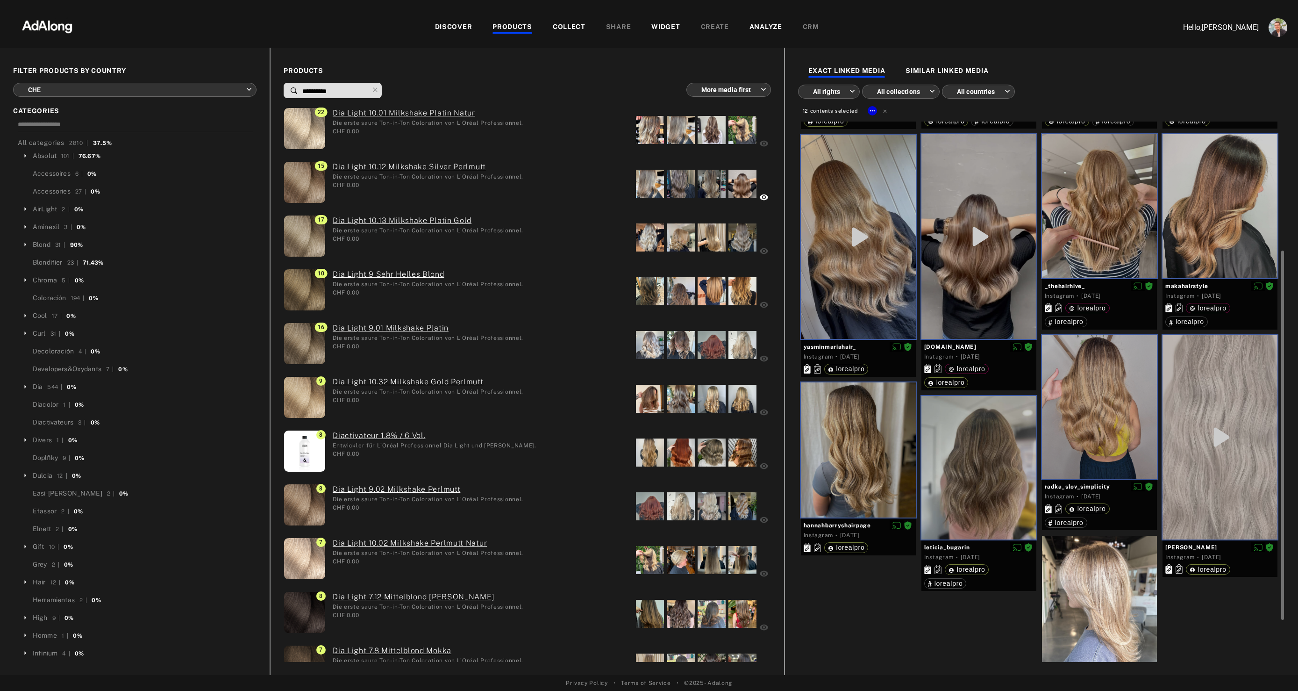
click at [1119, 559] on div at bounding box center [1099, 608] width 115 height 144
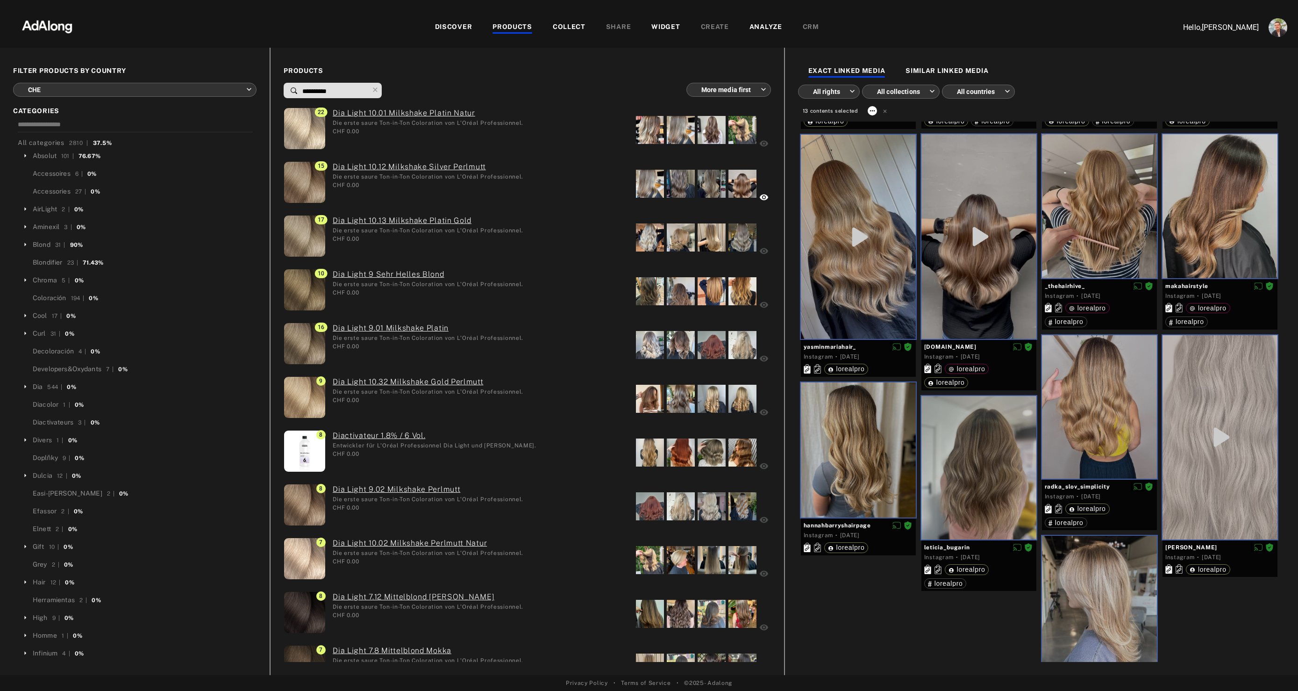
click at [872, 111] on icon at bounding box center [872, 110] width 7 height 7
click at [886, 120] on span "Collect" at bounding box center [884, 122] width 18 height 7
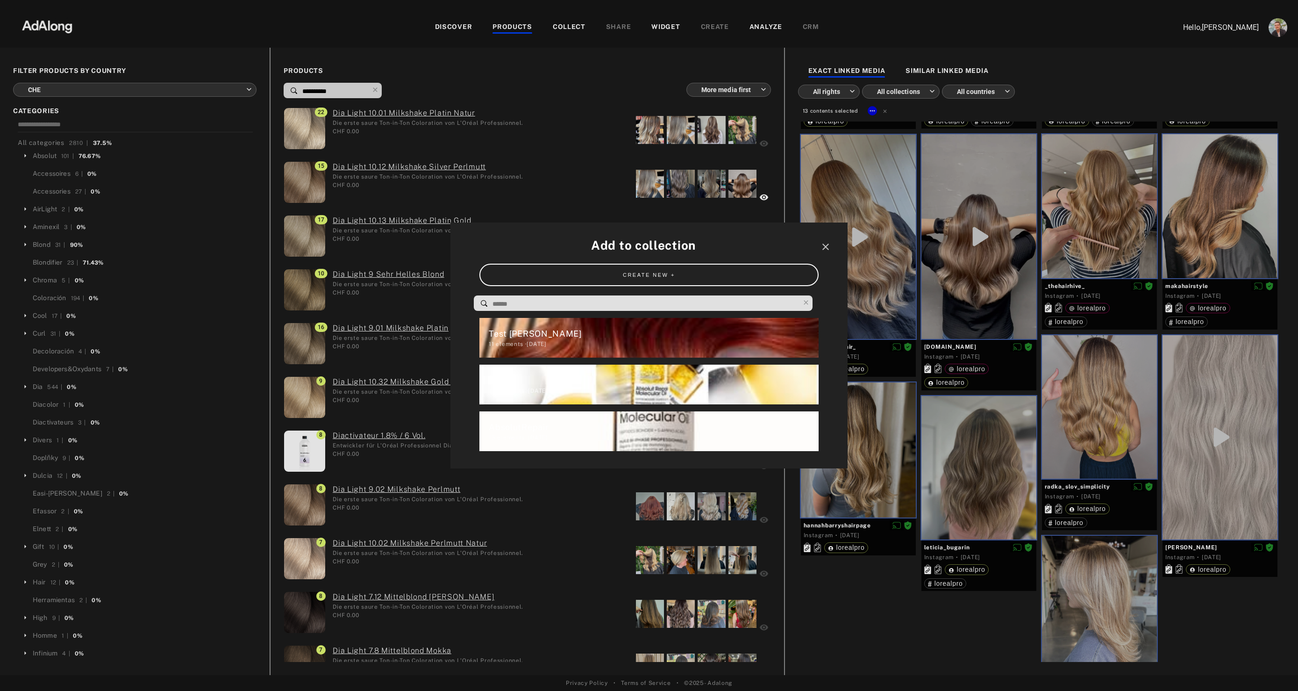
click at [600, 305] on input at bounding box center [646, 304] width 308 height 13
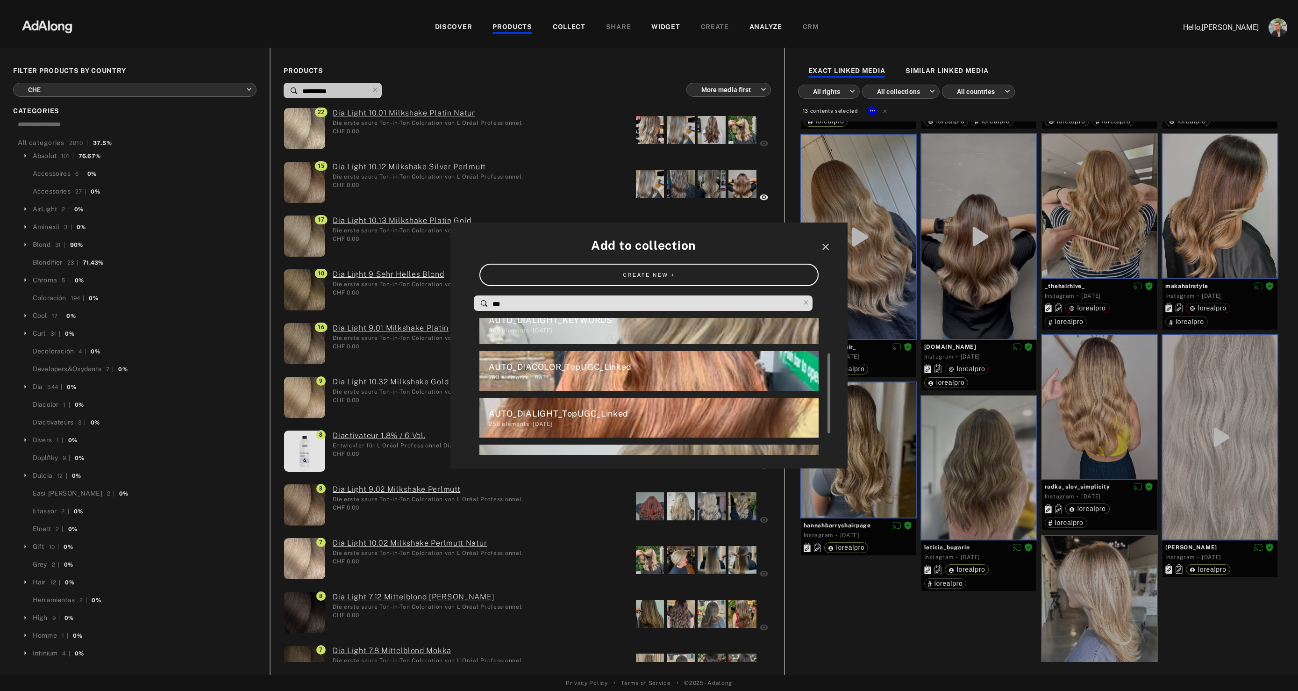
scroll to position [62, 0]
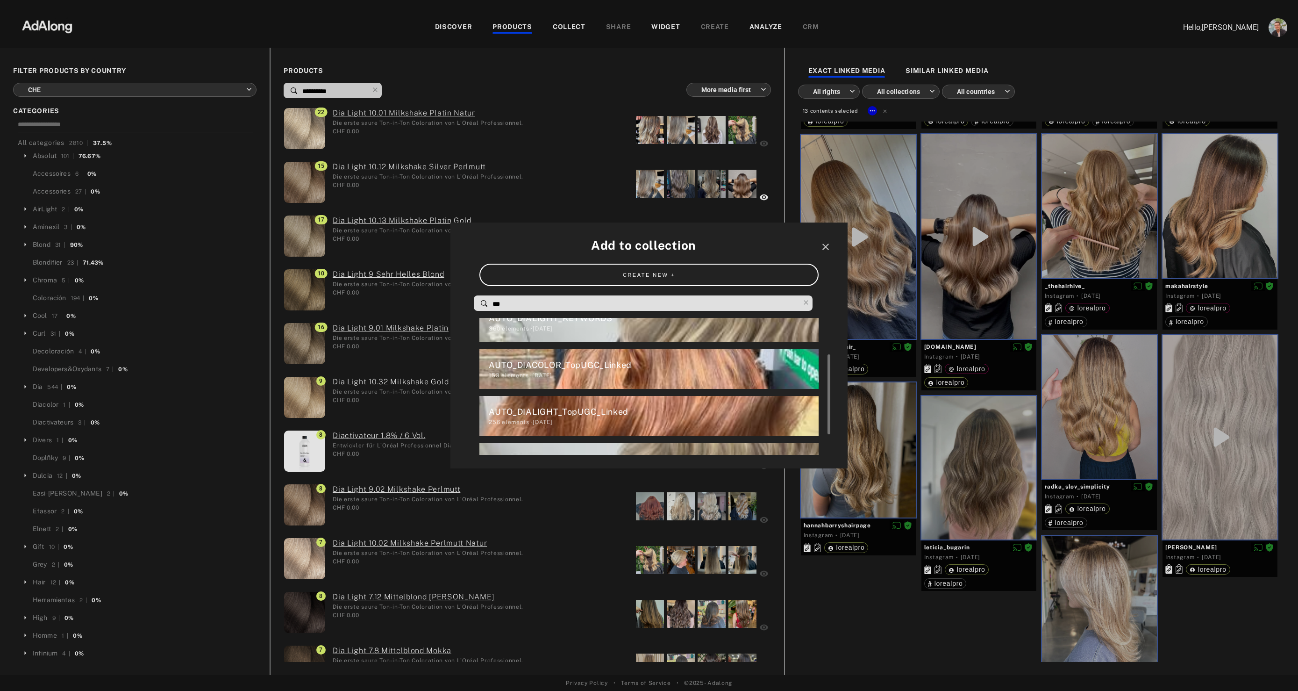
type input "***"
click at [561, 408] on div "AUTO_DIALIGHT_TopUGC_Linked" at bounding box center [653, 411] width 329 height 13
